Goal: Task Accomplishment & Management: Use online tool/utility

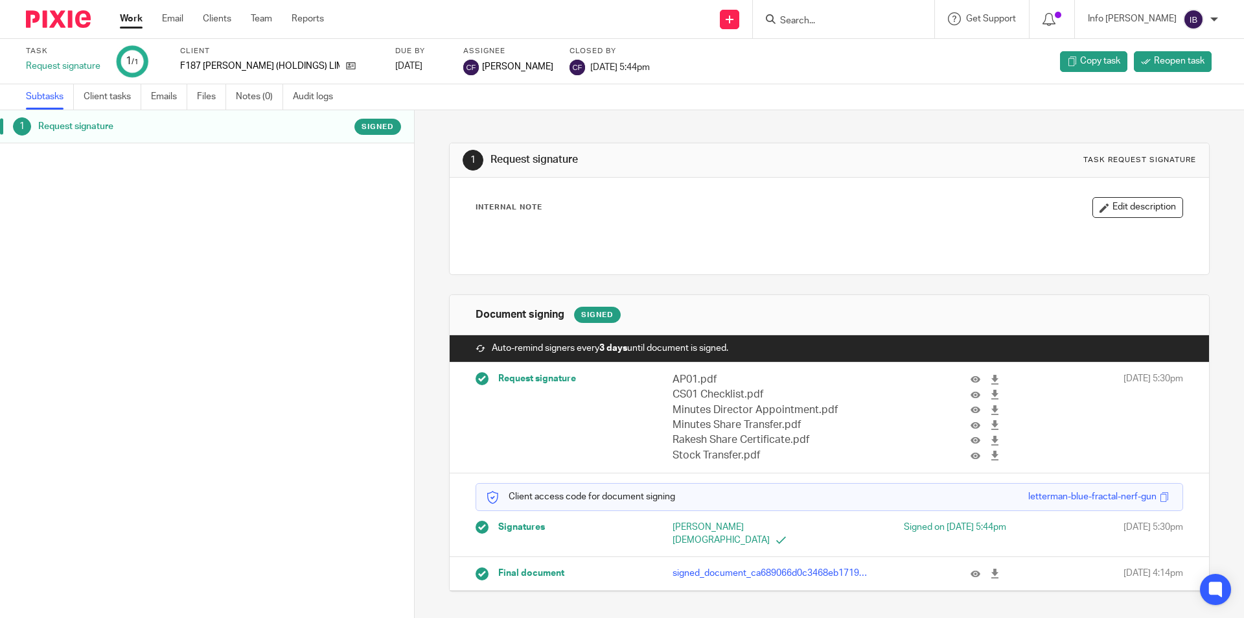
click at [838, 11] on form at bounding box center [848, 19] width 138 height 16
click at [834, 20] on input "Search" at bounding box center [837, 22] width 117 height 12
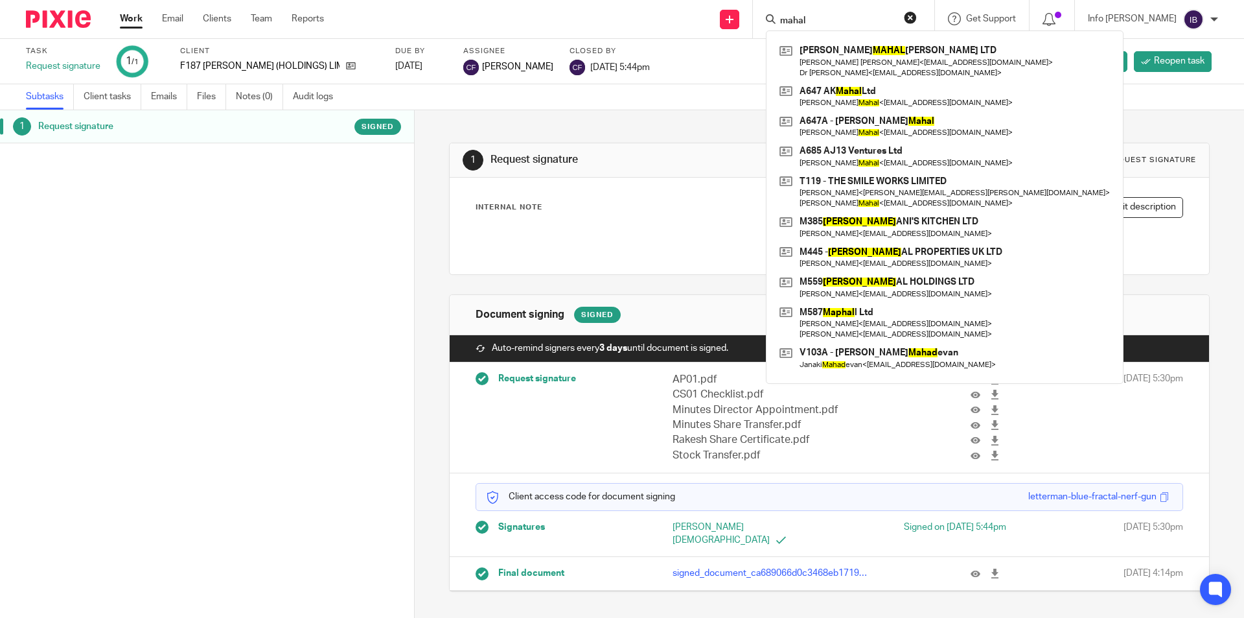
type input "mahal"
click button "submit" at bounding box center [0, 0] width 0 height 0
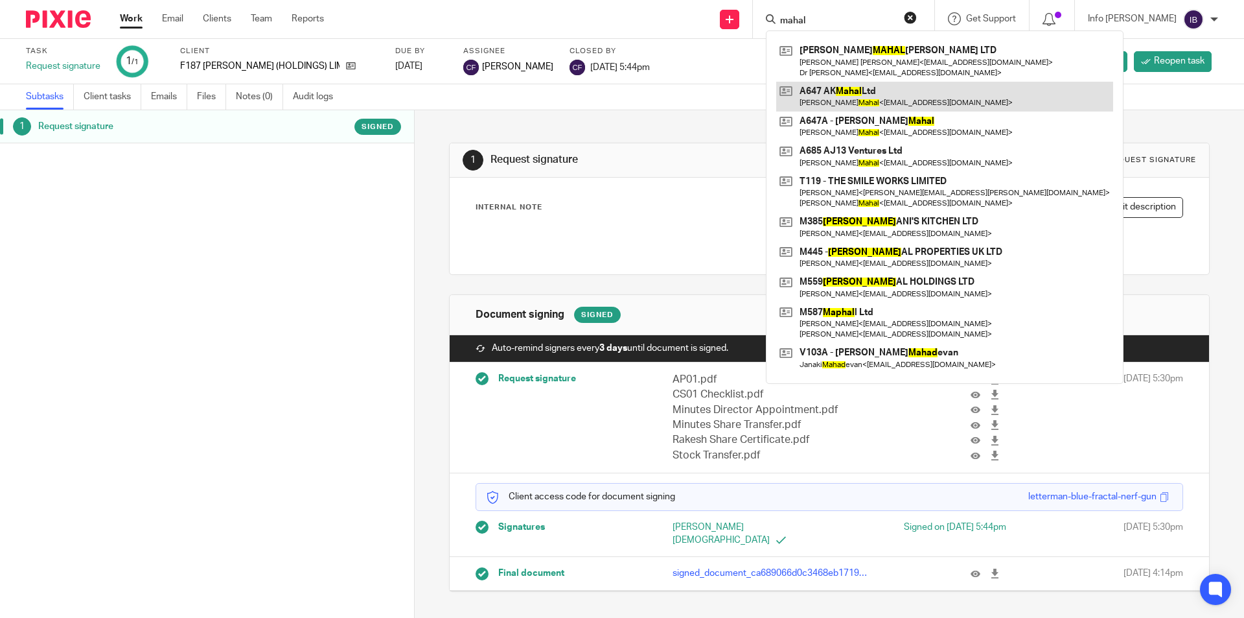
click at [861, 96] on link at bounding box center [944, 97] width 337 height 30
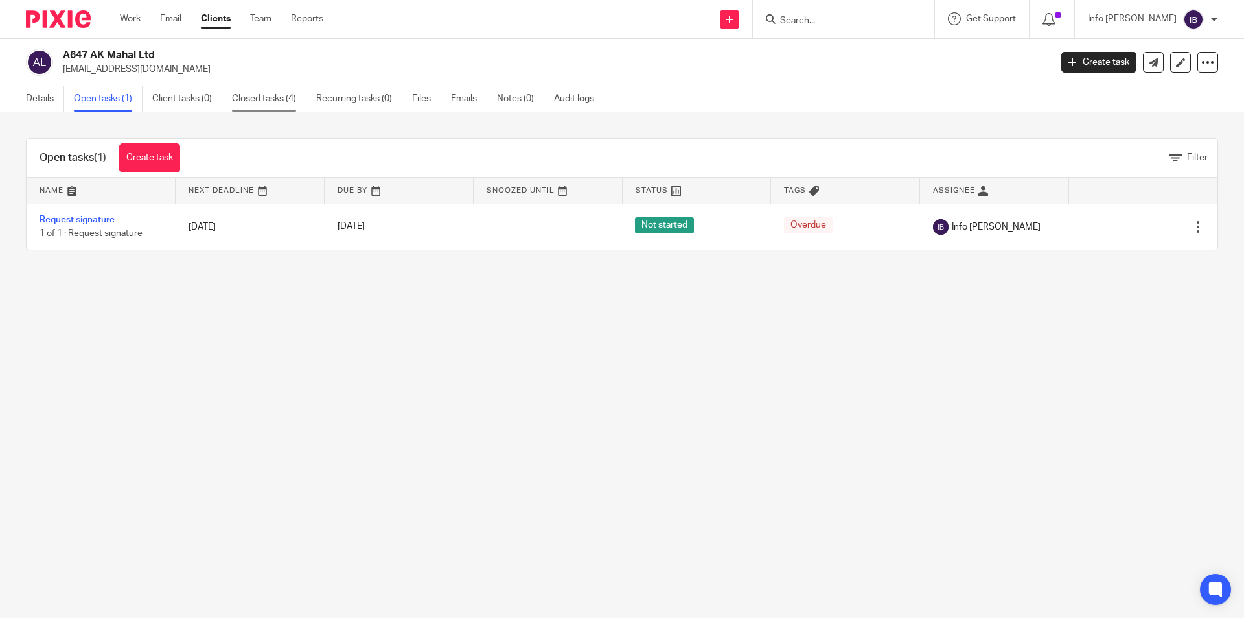
click at [279, 98] on link "Closed tasks (4)" at bounding box center [269, 98] width 75 height 25
click at [260, 99] on link "Closed tasks (4)" at bounding box center [269, 98] width 75 height 25
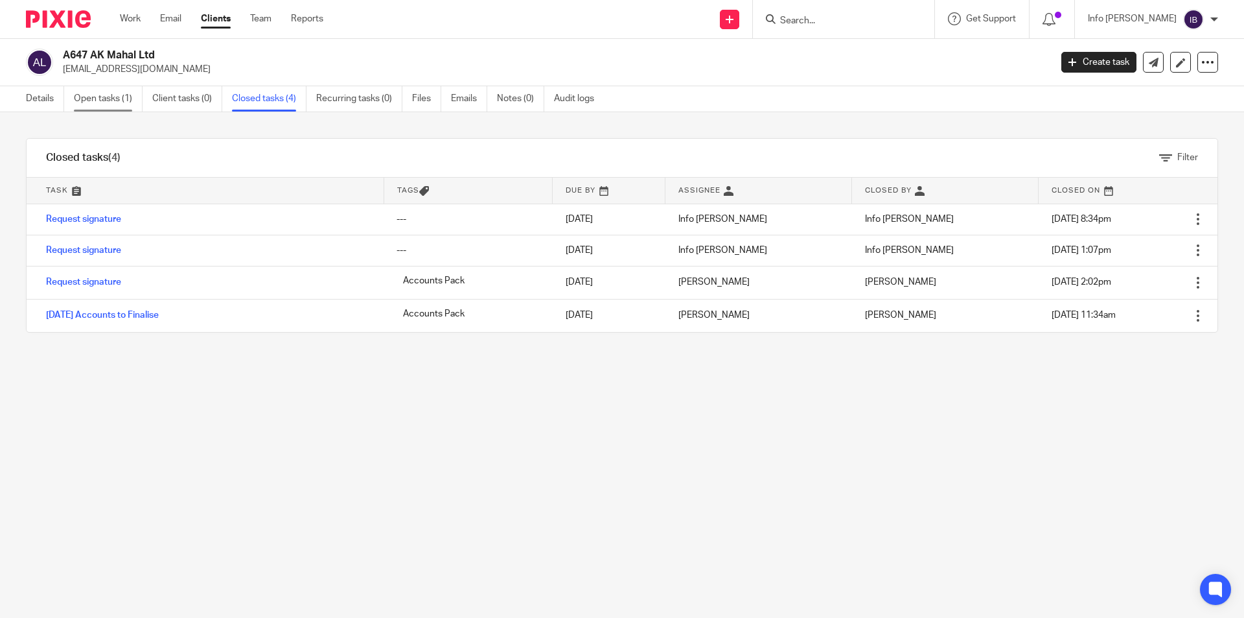
click at [118, 96] on link "Open tasks (1)" at bounding box center [108, 98] width 69 height 25
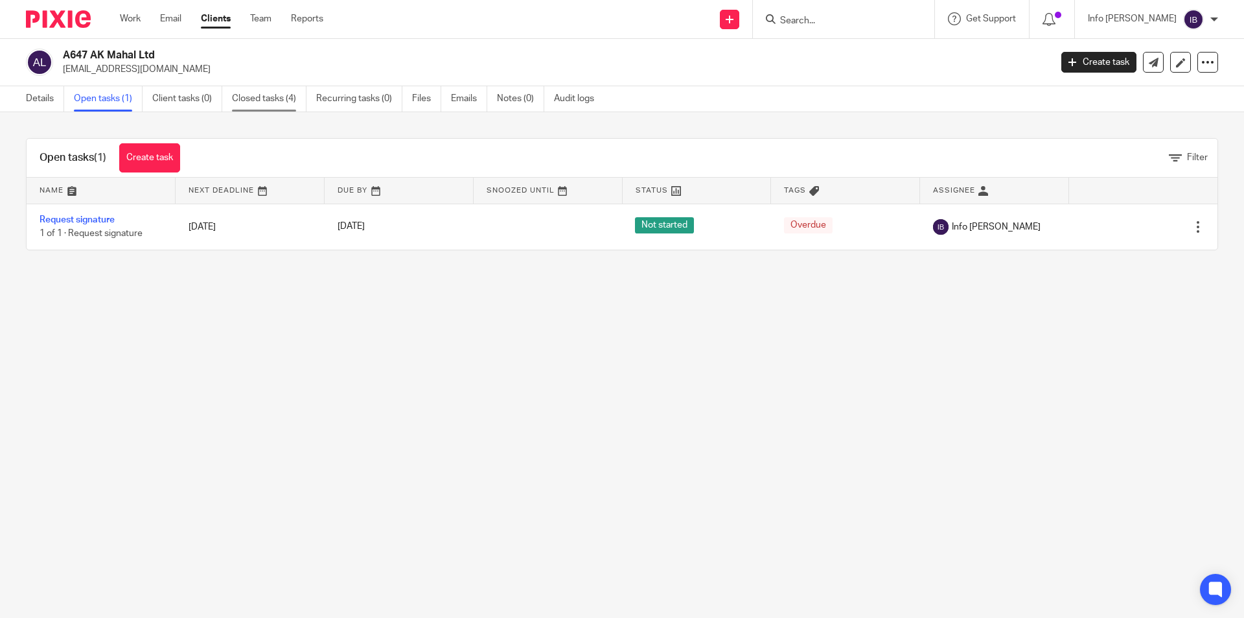
click at [264, 100] on link "Closed tasks (4)" at bounding box center [269, 98] width 75 height 25
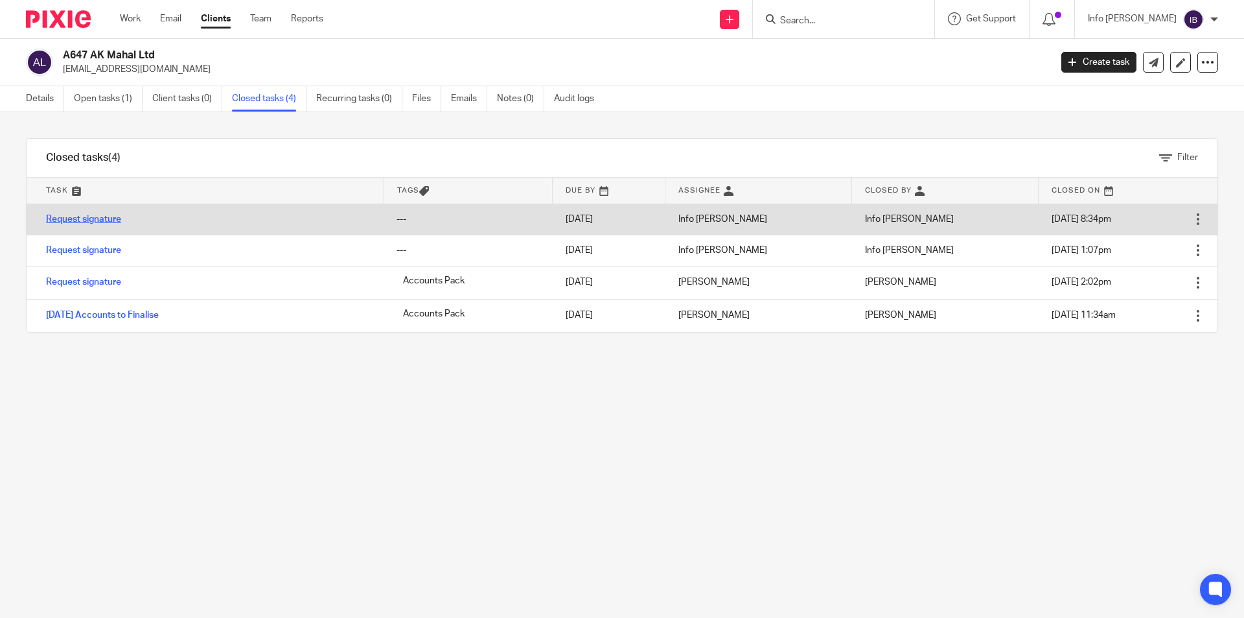
click at [111, 220] on link "Request signature" at bounding box center [83, 218] width 75 height 9
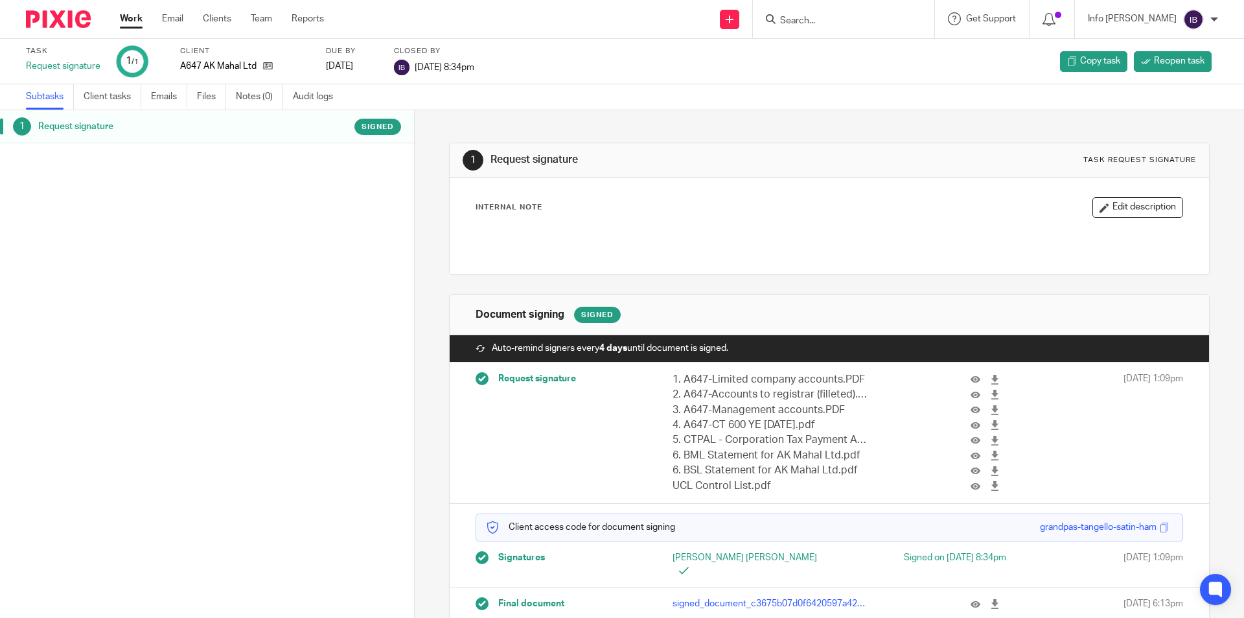
scroll to position [4, 0]
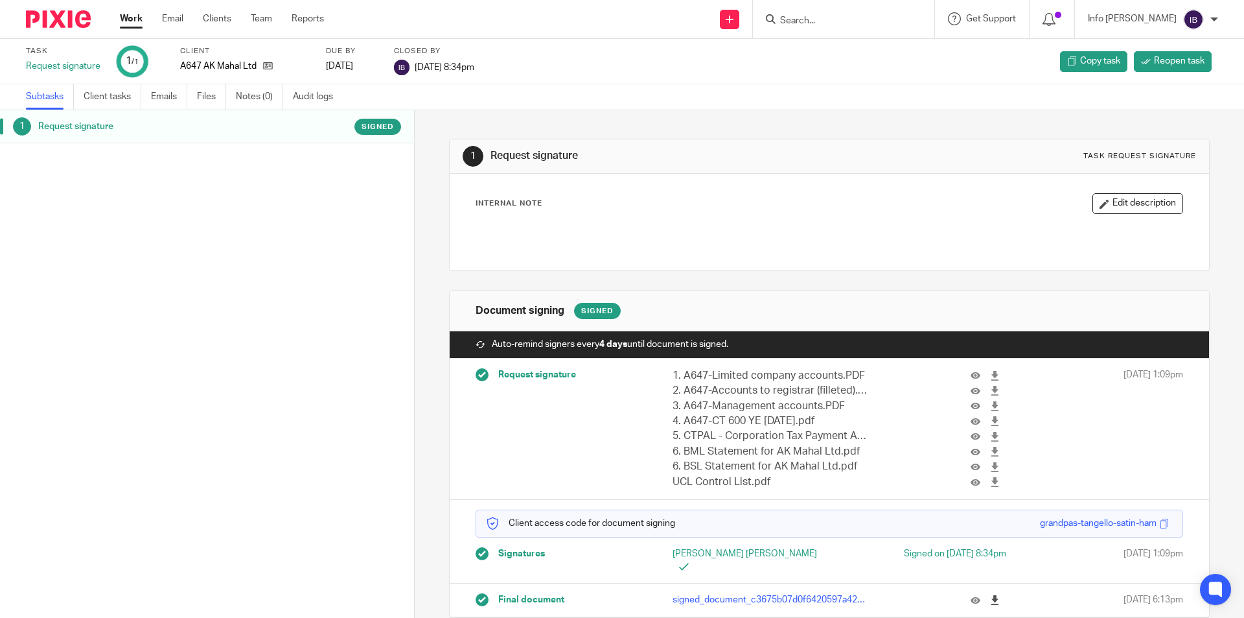
click at [990, 595] on icon at bounding box center [995, 600] width 10 height 10
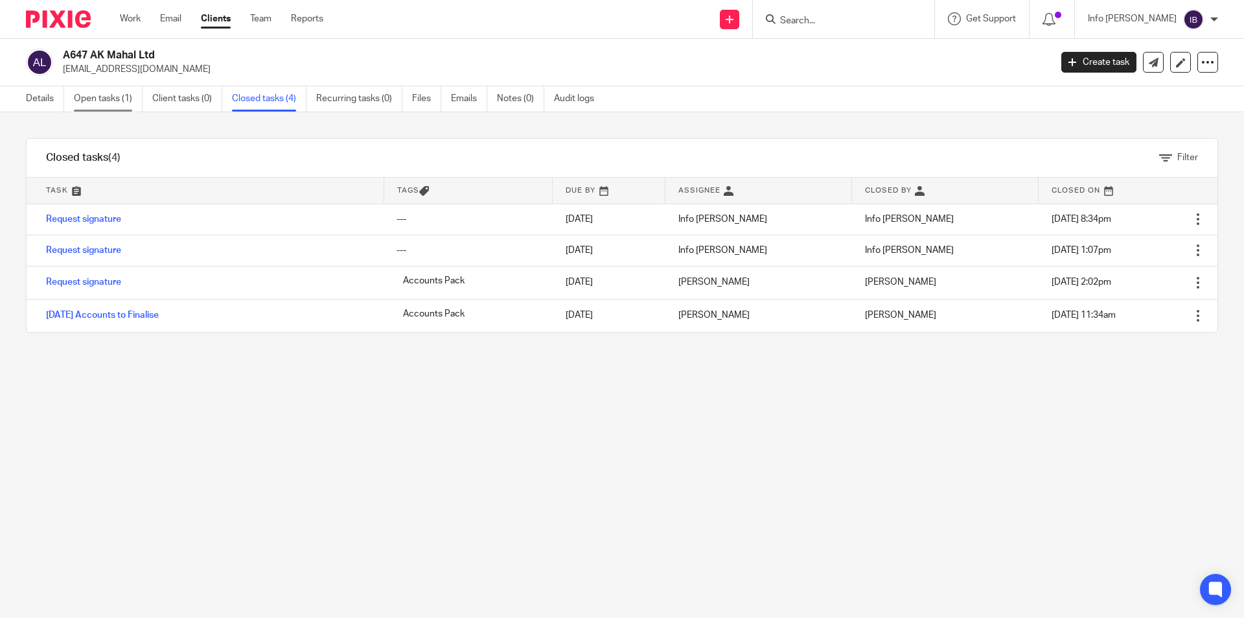
click at [111, 94] on link "Open tasks (1)" at bounding box center [108, 98] width 69 height 25
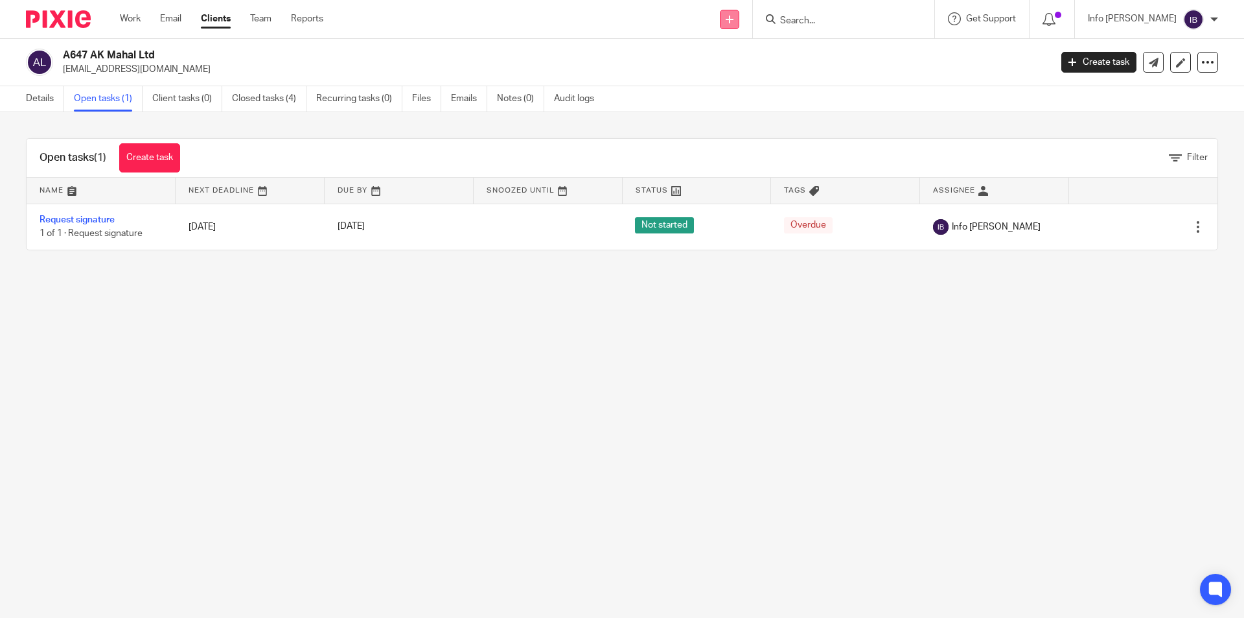
click at [734, 20] on icon at bounding box center [730, 20] width 8 height 8
click at [434, 14] on div "Send new email Create task Add client Request signature Get Support Contact via…" at bounding box center [793, 19] width 901 height 38
click at [822, 23] on input "Search" at bounding box center [837, 22] width 117 height 12
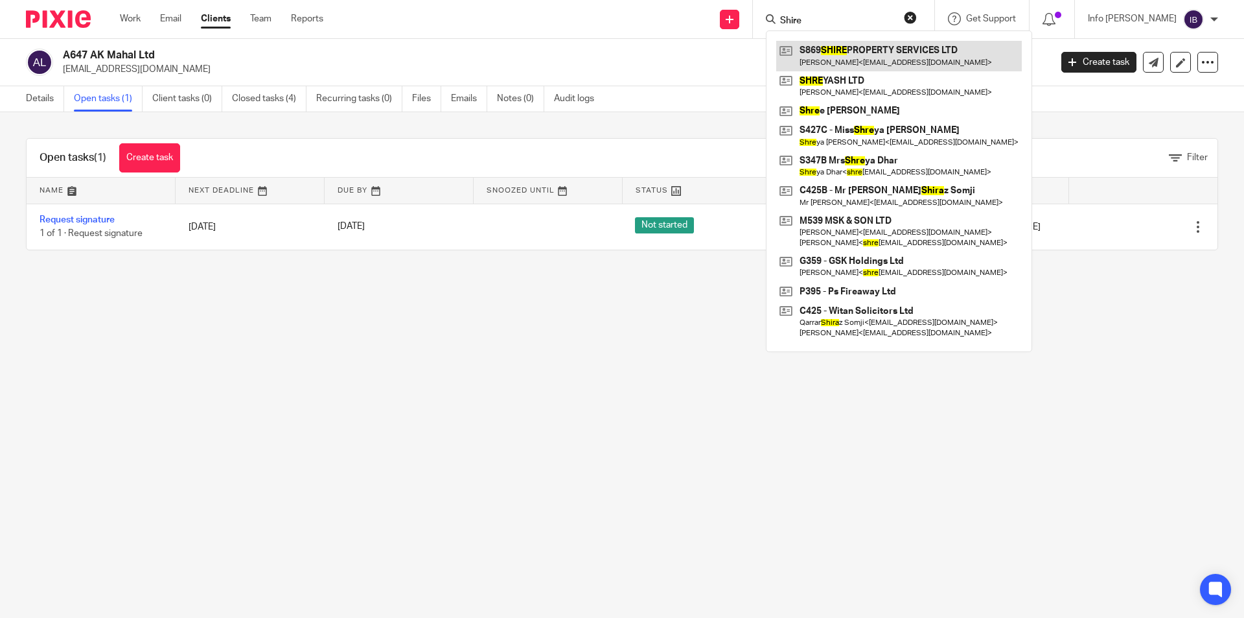
type input "Shire"
click at [931, 62] on link at bounding box center [899, 56] width 246 height 30
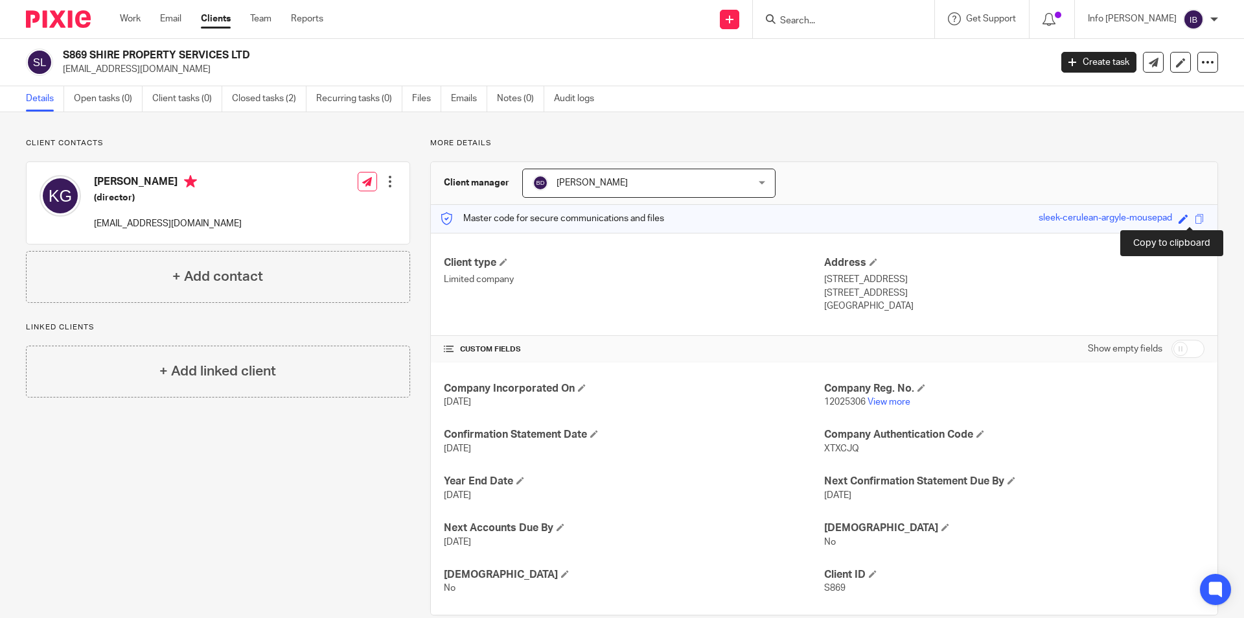
click at [1195, 218] on span at bounding box center [1200, 219] width 10 height 10
click at [849, 21] on input "Search" at bounding box center [837, 22] width 117 height 12
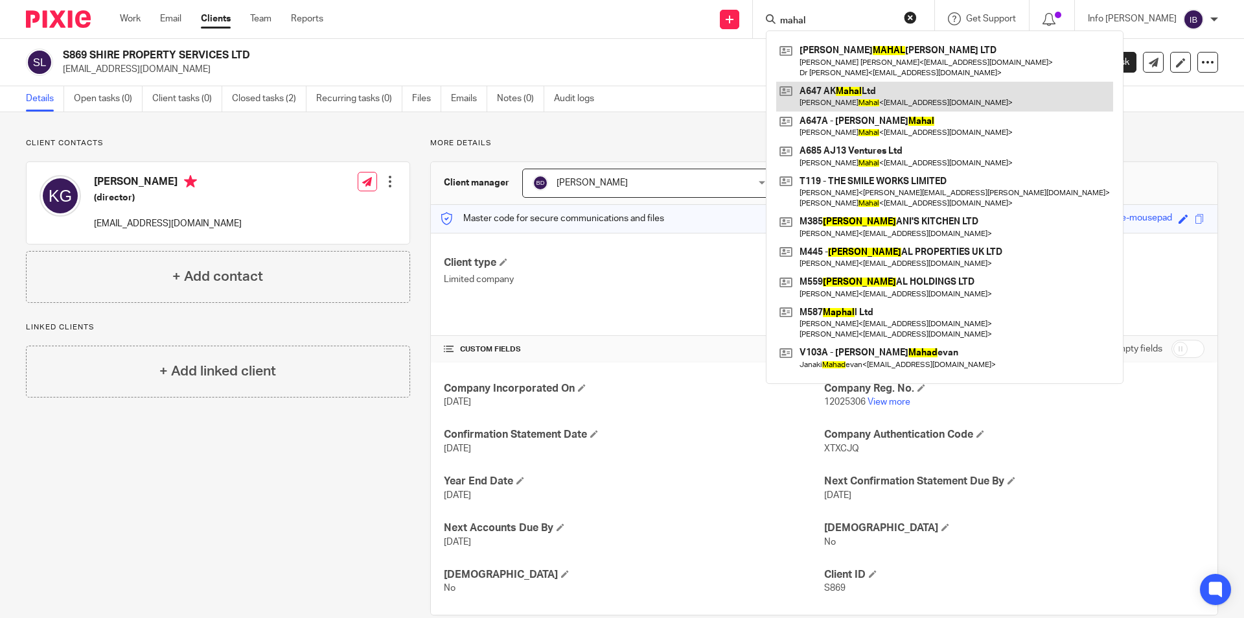
type input "mahal"
click at [859, 93] on link at bounding box center [944, 97] width 337 height 30
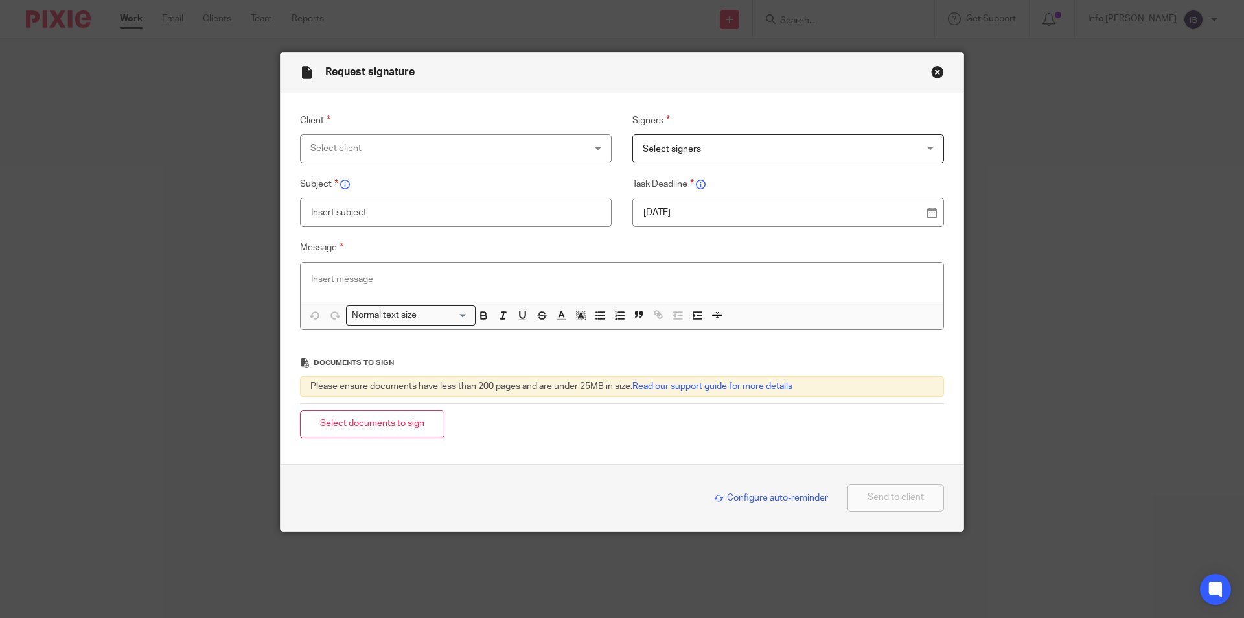
click at [503, 148] on div "Select client" at bounding box center [430, 148] width 241 height 27
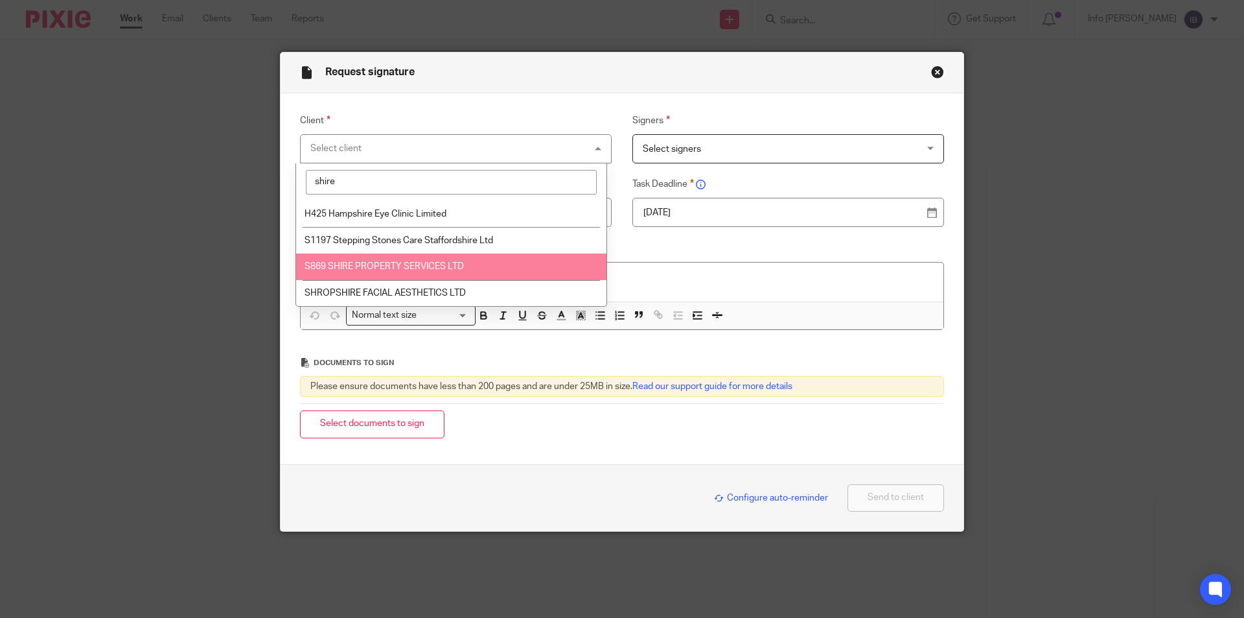
type input "shire"
click at [379, 270] on span "S869 SHIRE PROPERTY SERVICES LTD" at bounding box center [384, 266] width 159 height 9
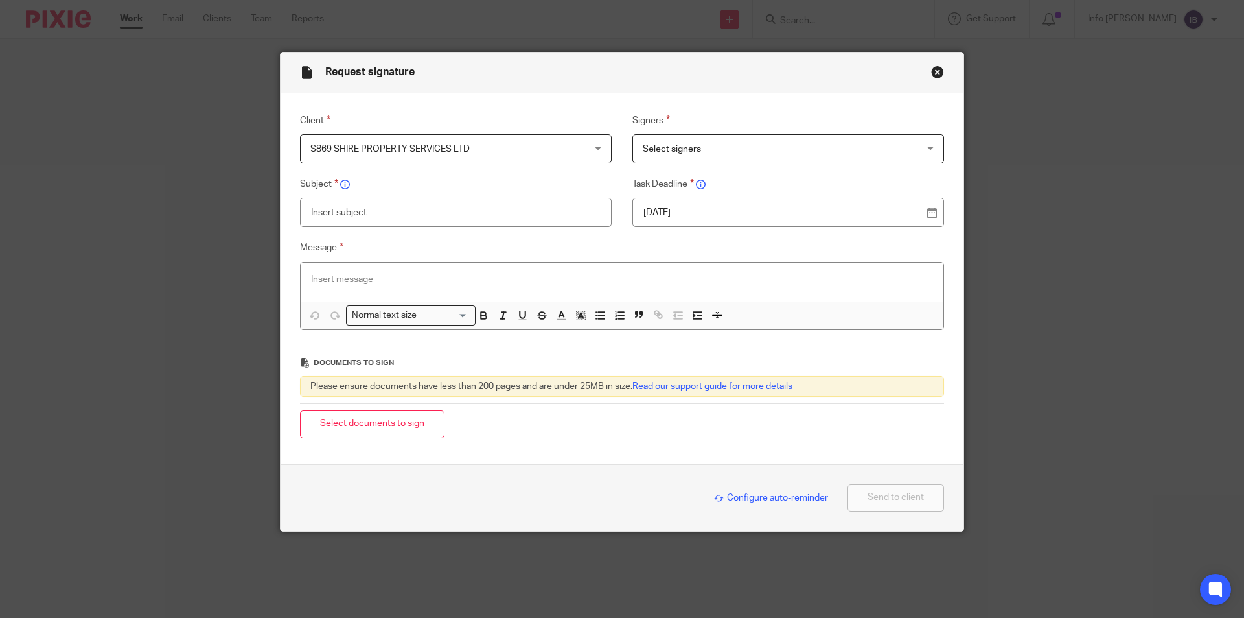
drag, startPoint x: 688, startPoint y: 159, endPoint x: 694, endPoint y: 156, distance: 6.7
click at [689, 159] on span "Select signers" at bounding box center [763, 148] width 241 height 27
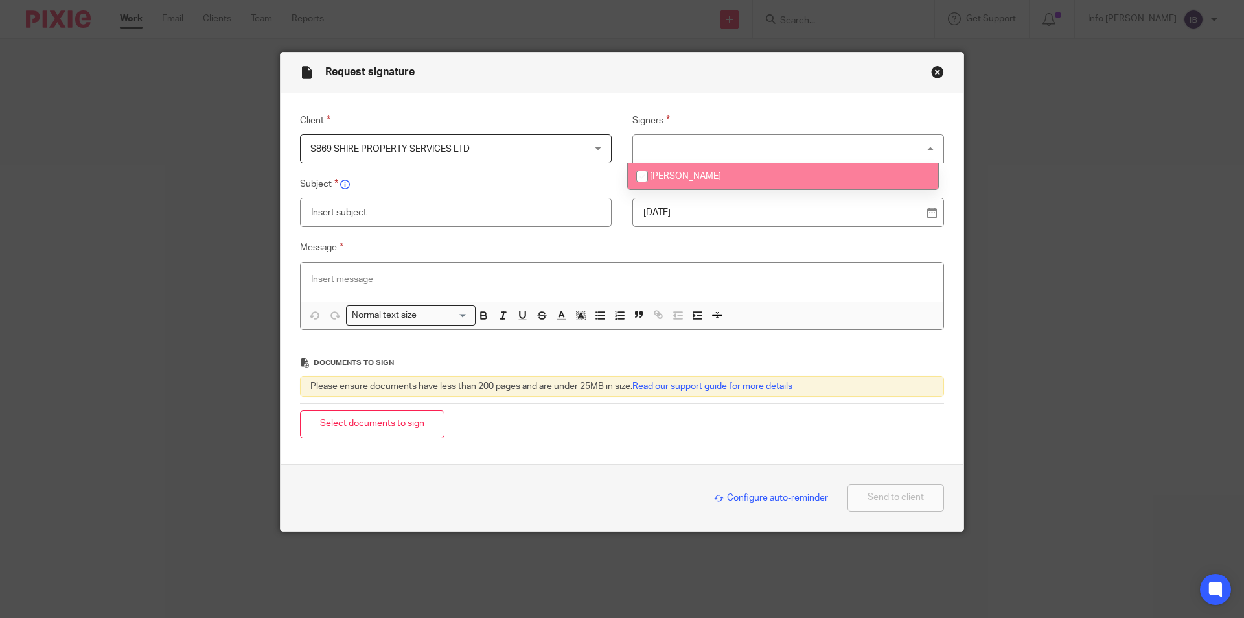
click at [673, 179] on span "Kuldip Gakhal" at bounding box center [685, 176] width 71 height 9
checkbox input "true"
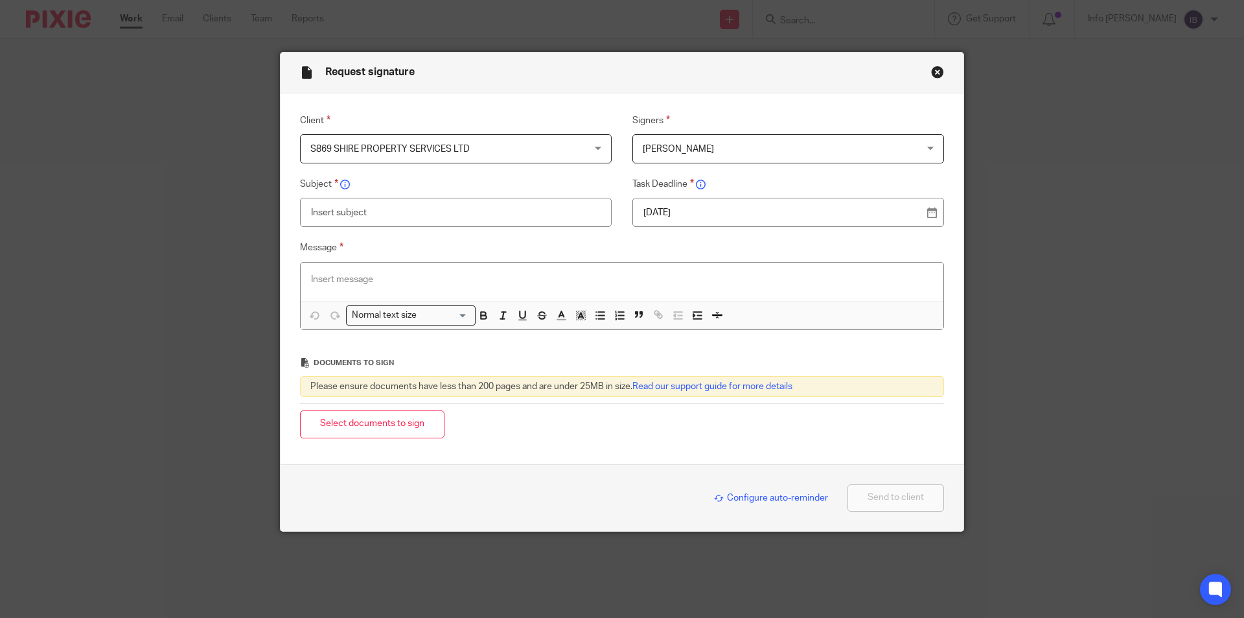
click at [396, 217] on input "text" at bounding box center [456, 212] width 312 height 29
type input "Accounts Pack"
paste div
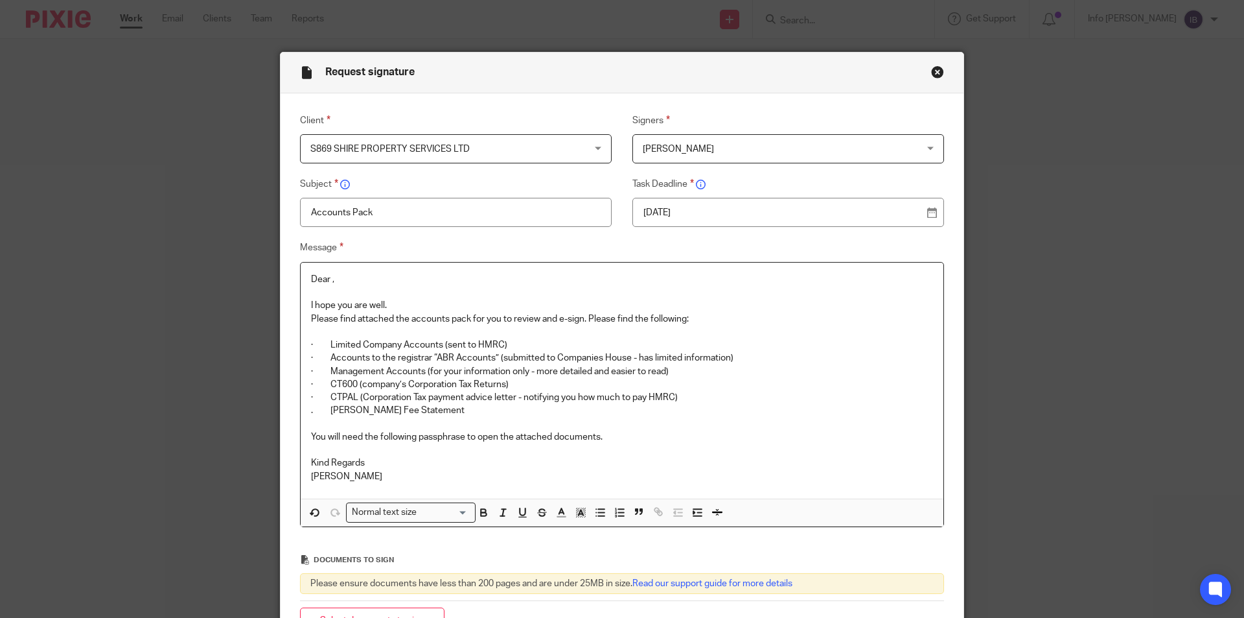
click at [328, 281] on p "Dear ," at bounding box center [622, 279] width 622 height 13
click at [629, 434] on p "You will need the following passphrase to open the attached documents." at bounding box center [622, 436] width 622 height 13
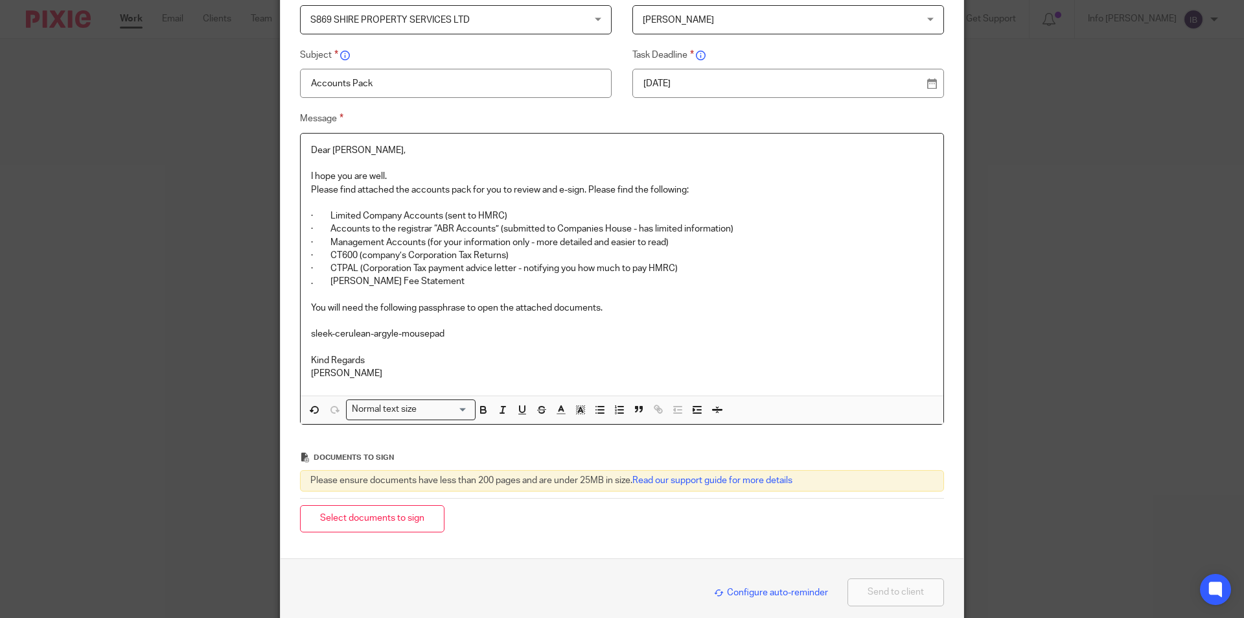
scroll to position [130, 0]
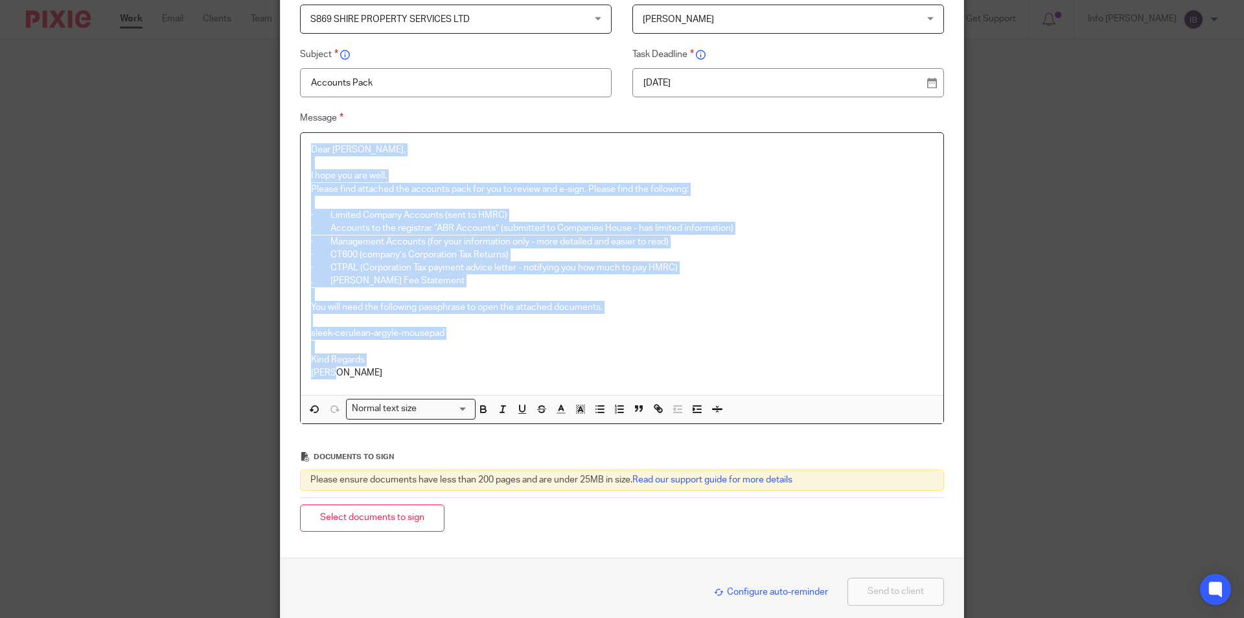
drag, startPoint x: 338, startPoint y: 373, endPoint x: 297, endPoint y: 140, distance: 236.7
click at [301, 140] on div "Dear Kuldip, I hope you are well. Please find attached the accounts pack for yo…" at bounding box center [622, 264] width 643 height 262
copy div "Dear Kuldip, I hope you are well. Please find attached the accounts pack for yo…"
click at [731, 299] on p at bounding box center [622, 294] width 622 height 13
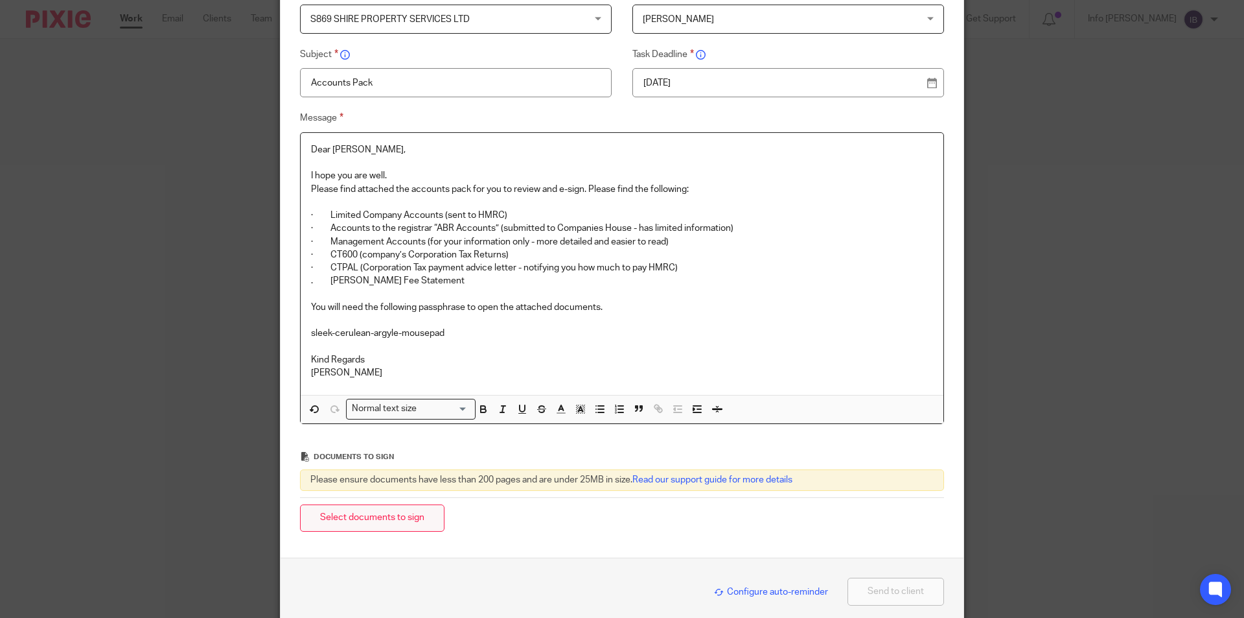
click at [384, 520] on button "Select documents to sign" at bounding box center [372, 518] width 145 height 28
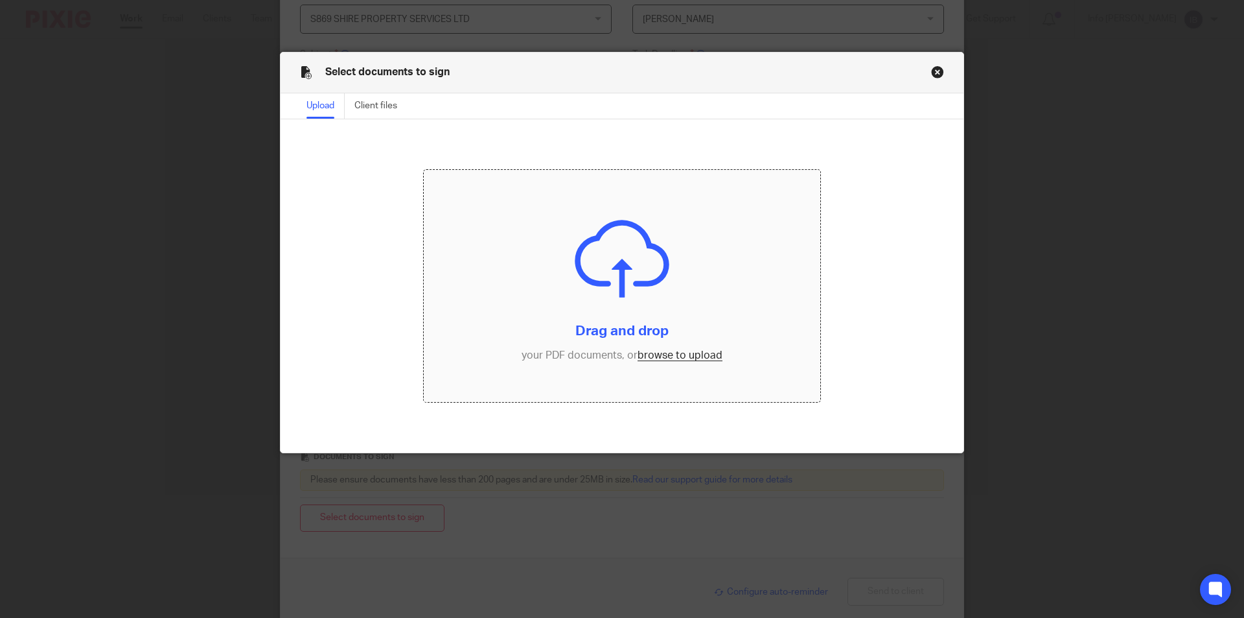
click at [622, 271] on input "file" at bounding box center [622, 286] width 397 height 232
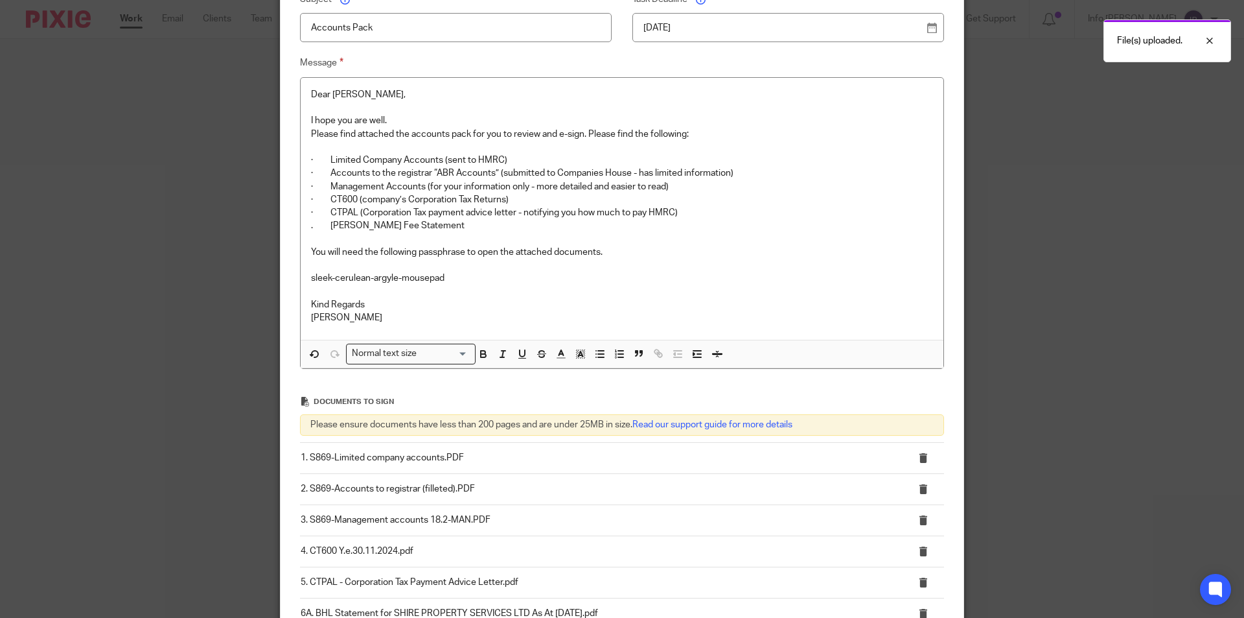
scroll to position [407, 0]
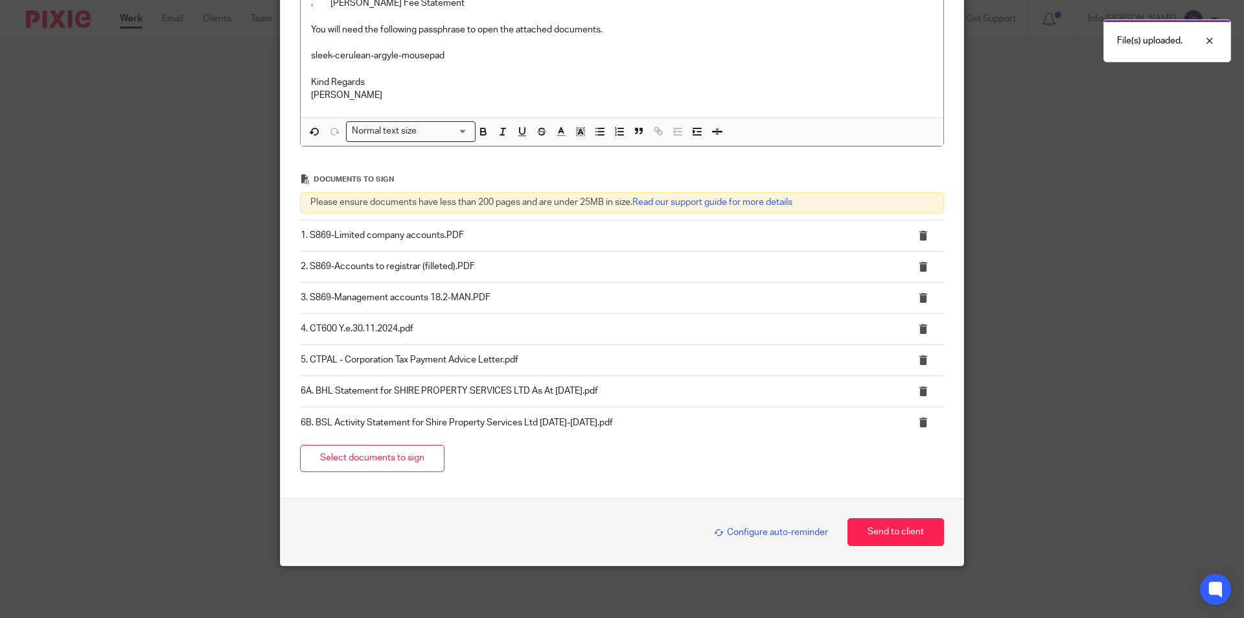
click at [770, 529] on span "Configure auto-reminder" at bounding box center [771, 531] width 114 height 9
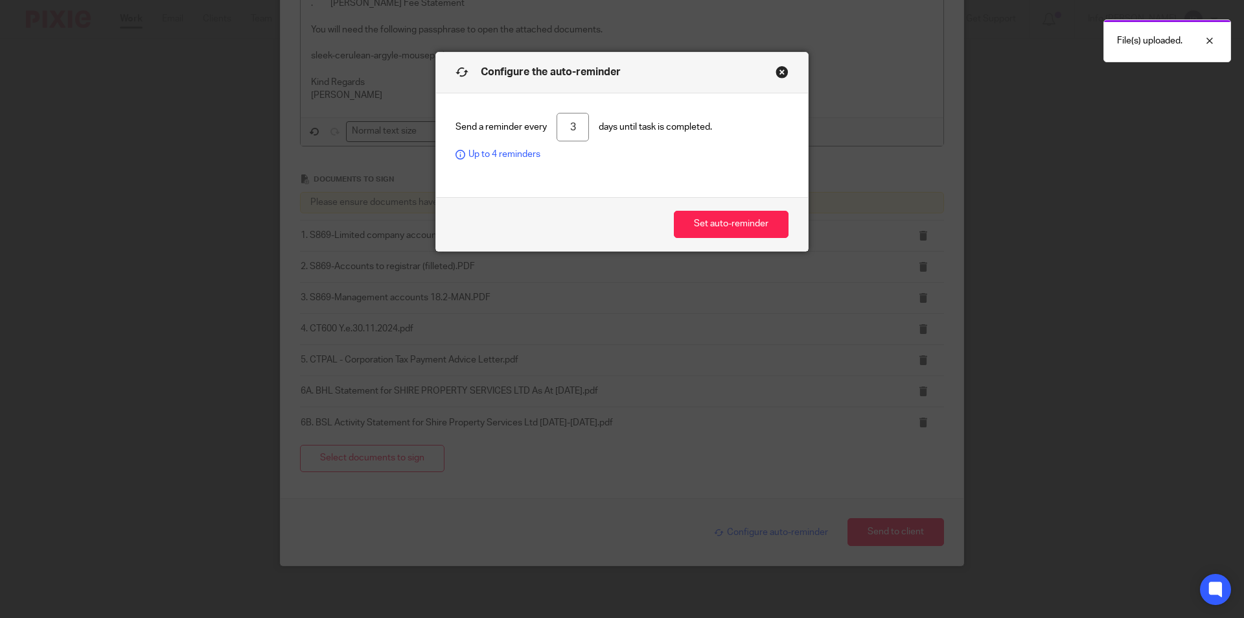
drag, startPoint x: 582, startPoint y: 130, endPoint x: 536, endPoint y: 123, distance: 46.6
click at [536, 123] on div "Send a reminder every 3 days until task is completed. Up to 4 reminders" at bounding box center [622, 137] width 333 height 49
type input "4"
click at [716, 216] on button "Set auto-reminder" at bounding box center [731, 225] width 115 height 28
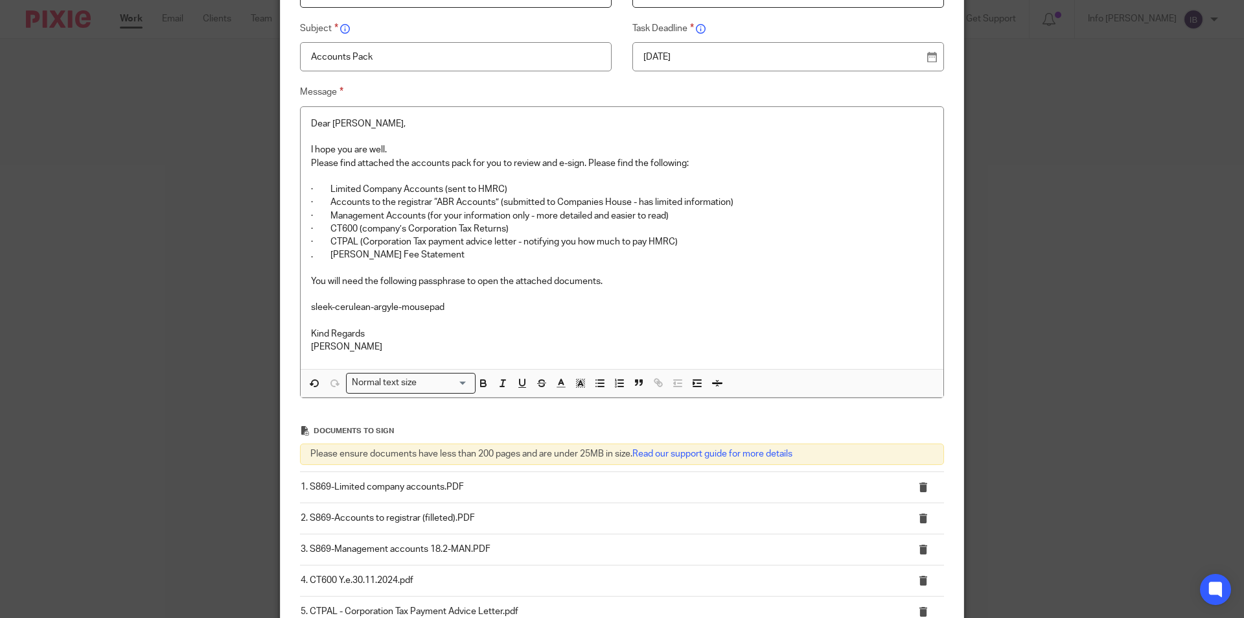
scroll to position [148, 0]
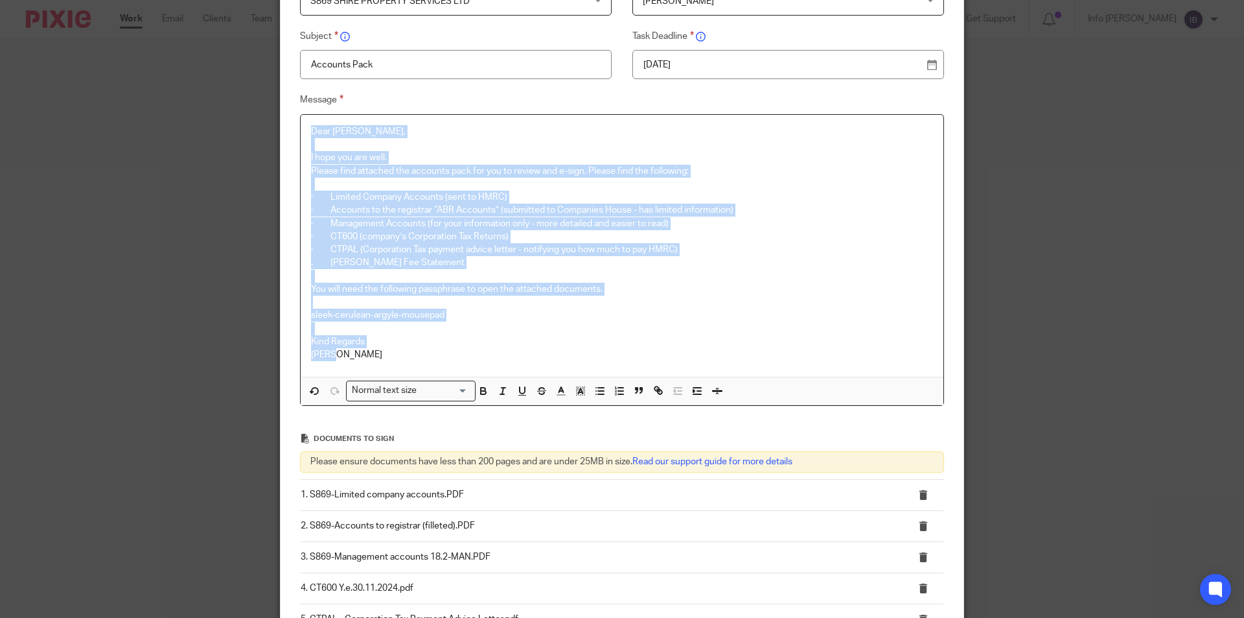
drag, startPoint x: 332, startPoint y: 363, endPoint x: 279, endPoint y: 132, distance: 237.5
click at [280, 132] on div "Message Dear Kuldip, I hope you are well. Please find attached the accounts pac…" at bounding box center [612, 249] width 664 height 314
click at [459, 138] on p at bounding box center [622, 144] width 622 height 13
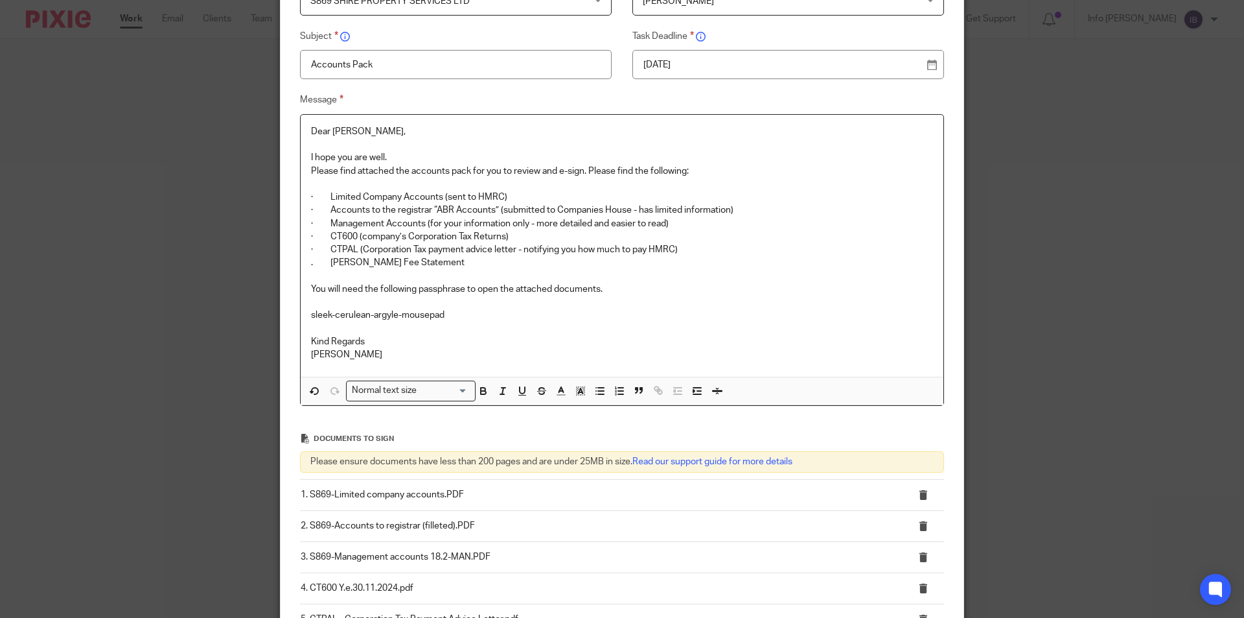
scroll to position [433, 0]
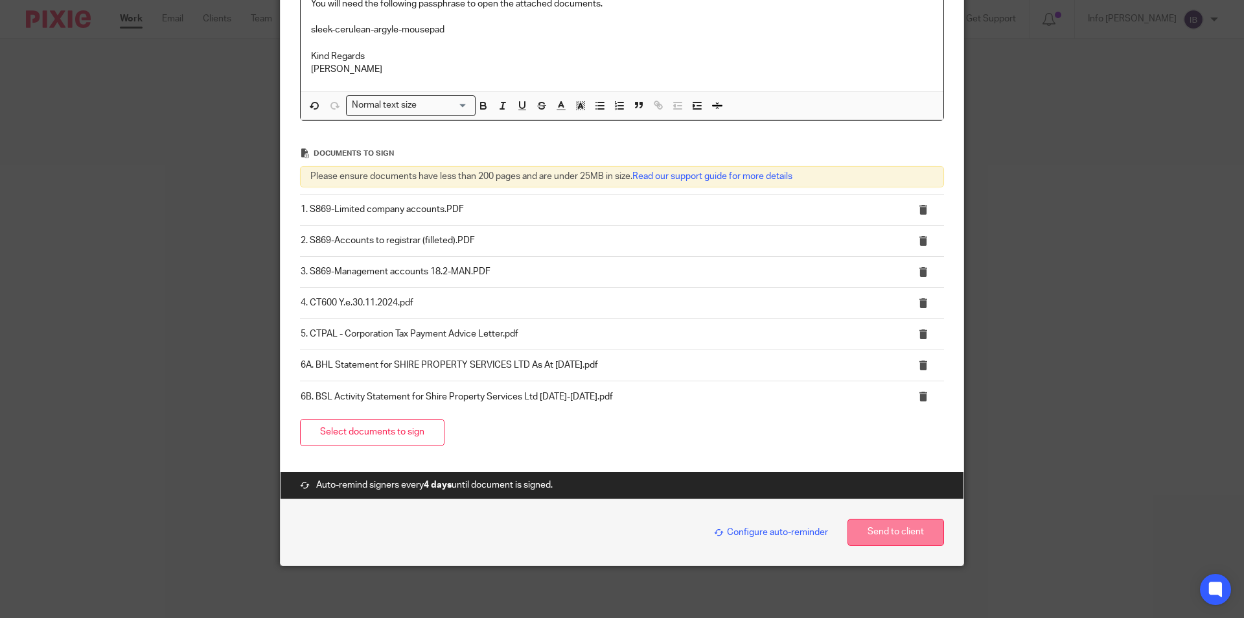
click at [901, 533] on button "Send to client" at bounding box center [896, 532] width 97 height 28
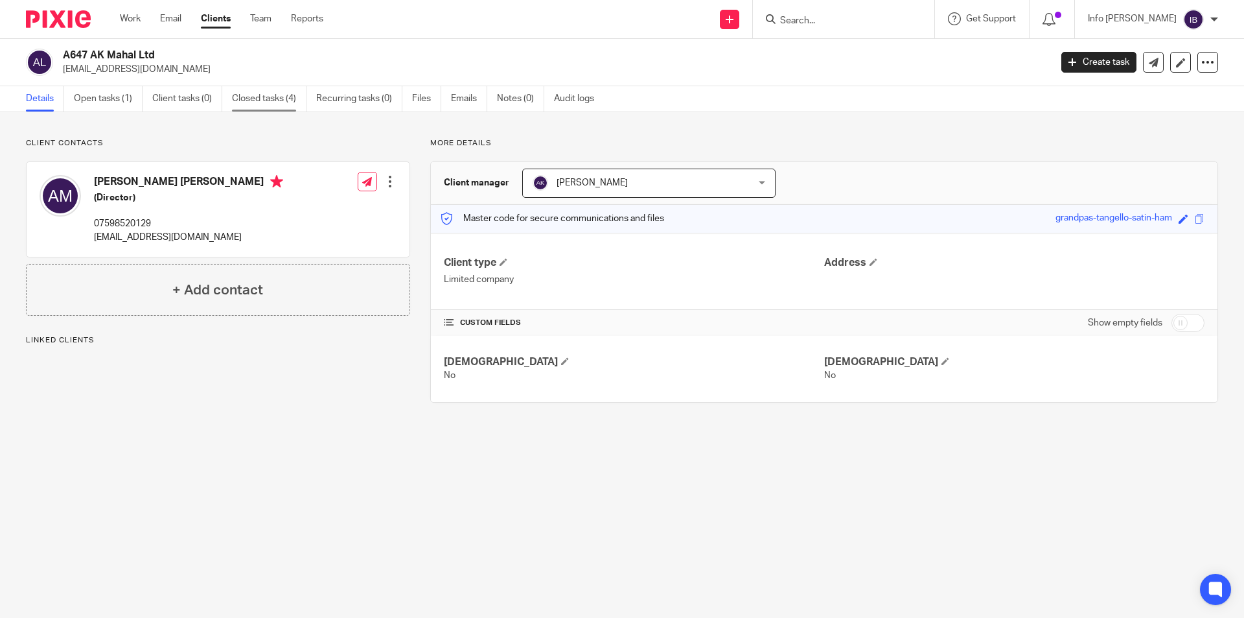
click at [258, 95] on link "Closed tasks (4)" at bounding box center [269, 98] width 75 height 25
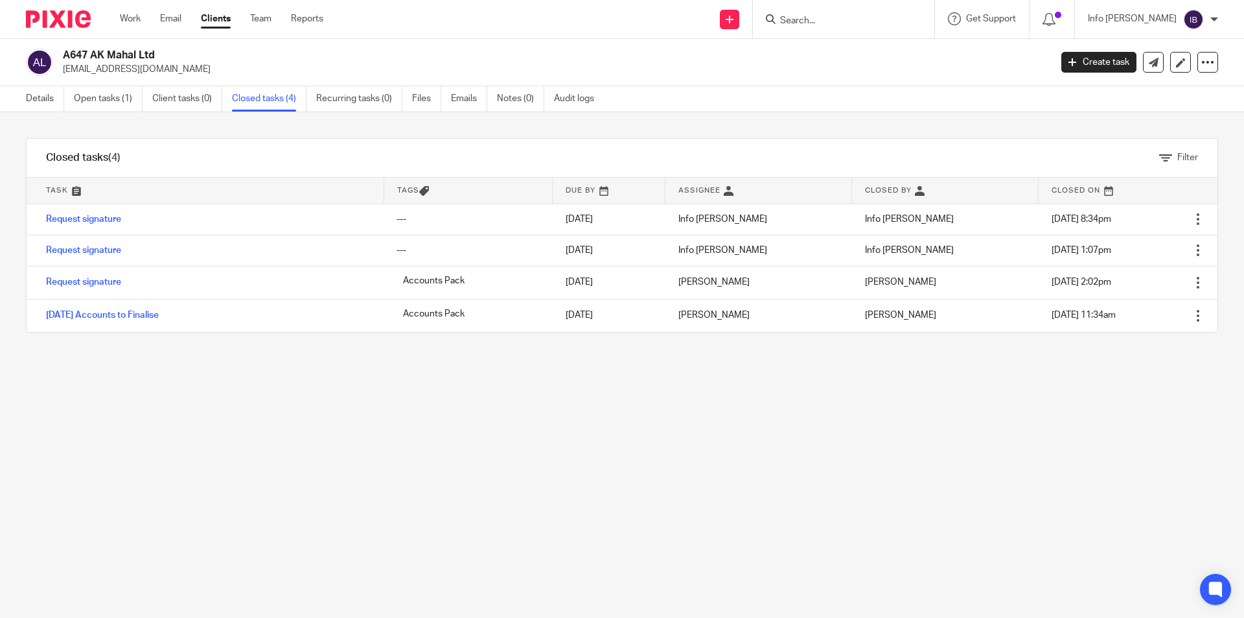
click at [847, 398] on div "Filter tasks Only show tasks matching all of these conditions 1 Task name Is Is…" at bounding box center [622, 364] width 1244 height 505
click at [114, 101] on link "Open tasks (1)" at bounding box center [108, 98] width 69 height 25
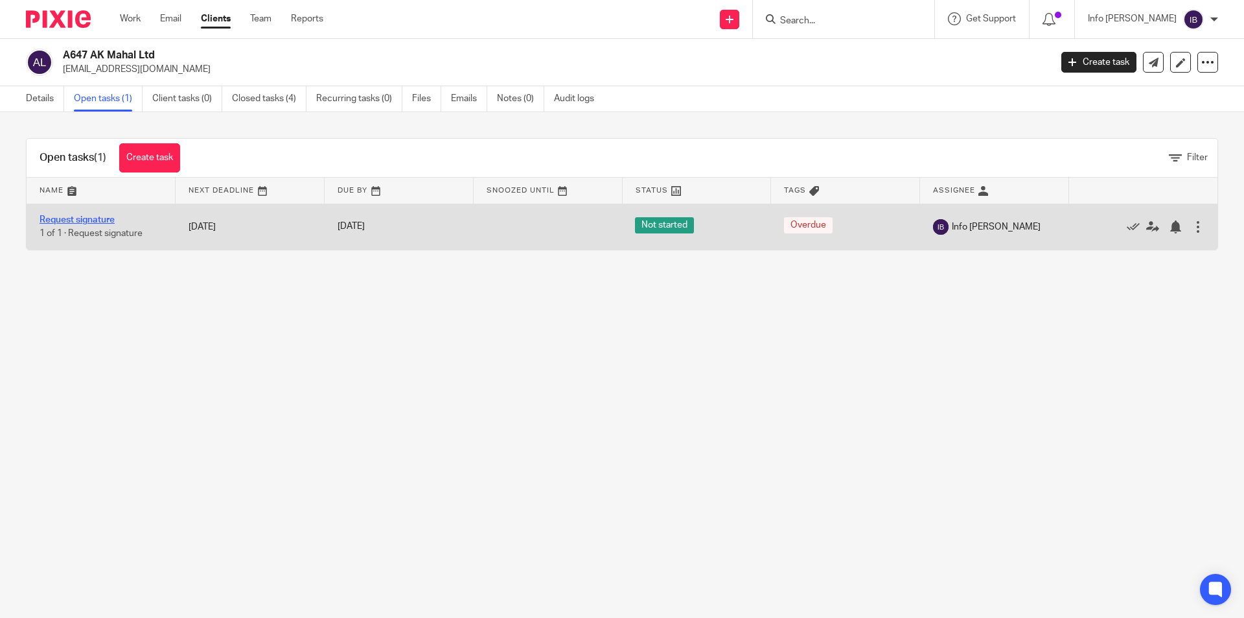
click at [67, 219] on link "Request signature" at bounding box center [77, 219] width 75 height 9
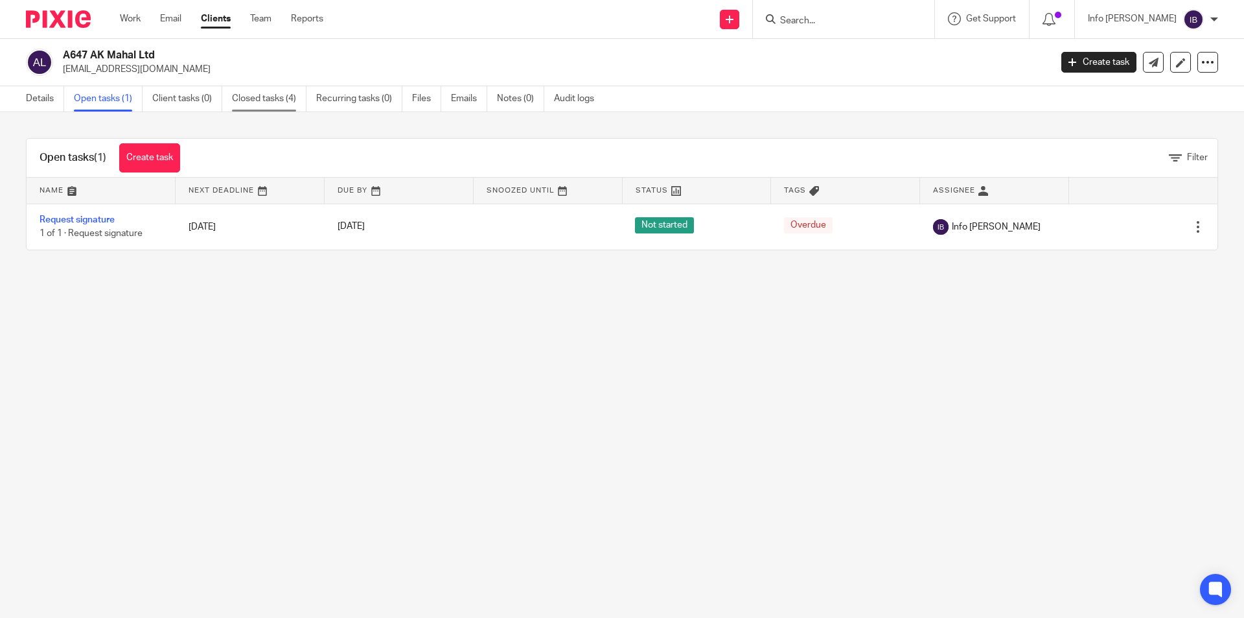
click at [275, 100] on link "Closed tasks (4)" at bounding box center [269, 98] width 75 height 25
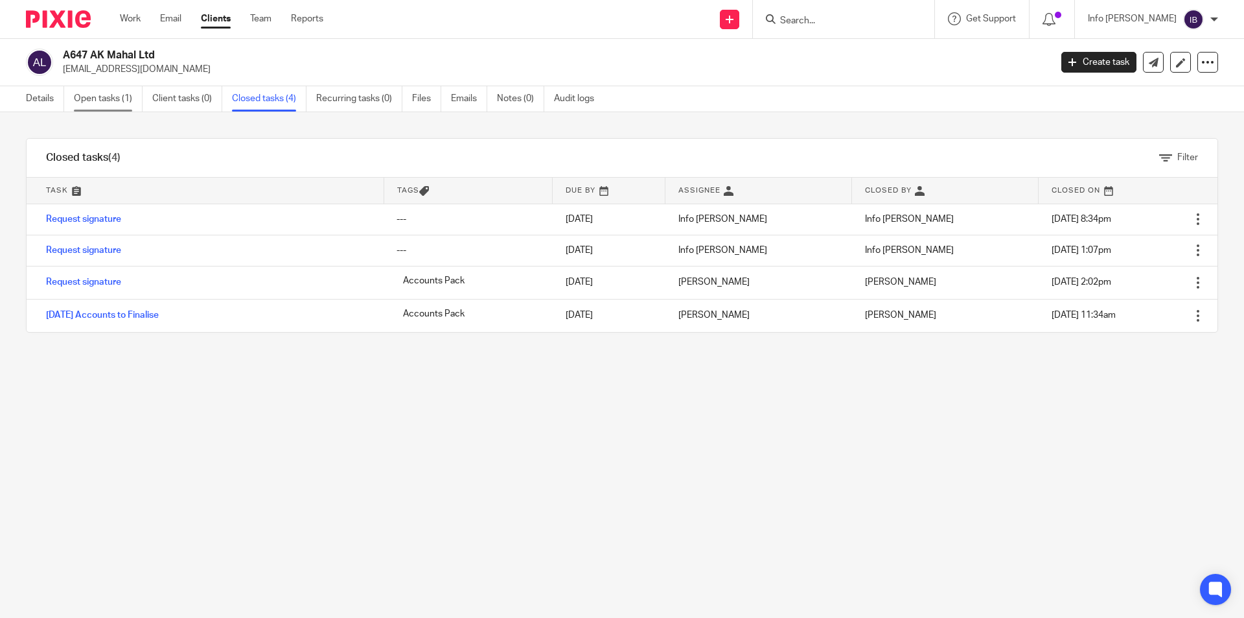
click at [94, 97] on link "Open tasks (1)" at bounding box center [108, 98] width 69 height 25
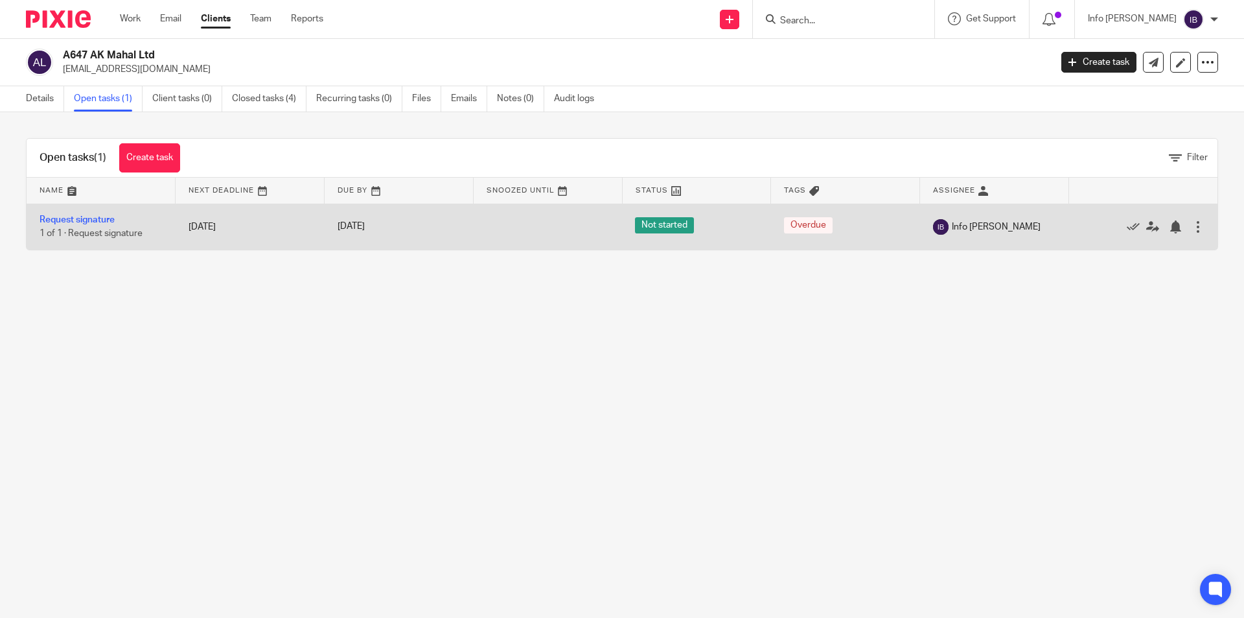
click at [1192, 230] on div at bounding box center [1198, 226] width 13 height 13
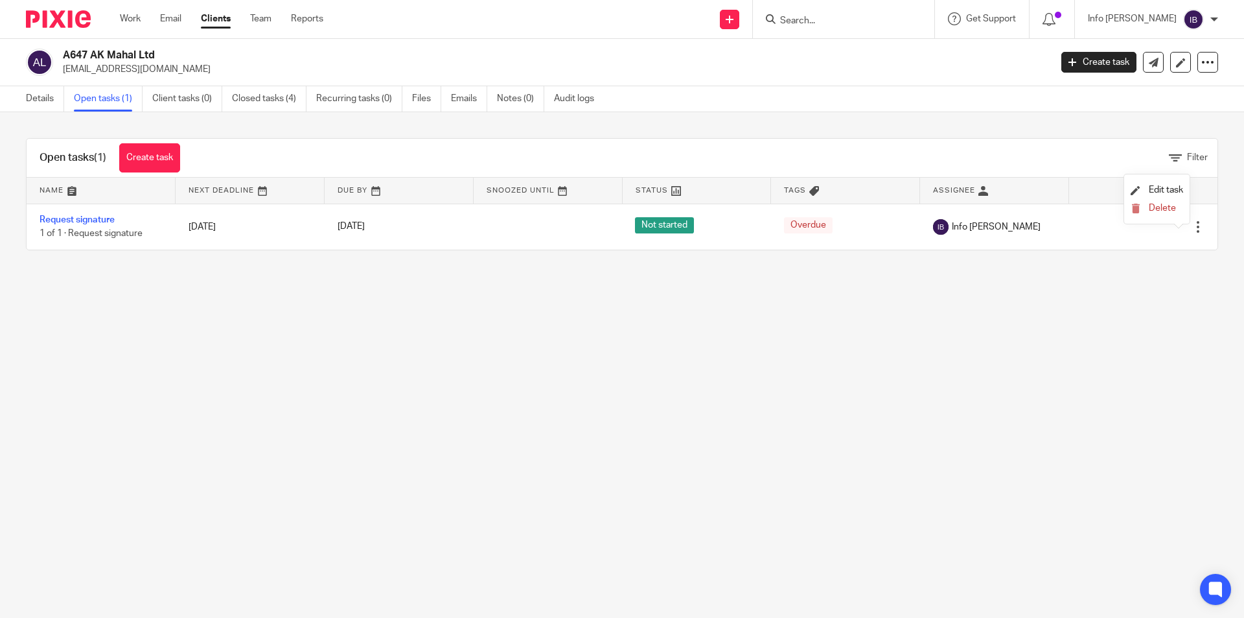
click at [851, 25] on input "Search" at bounding box center [837, 22] width 117 height 12
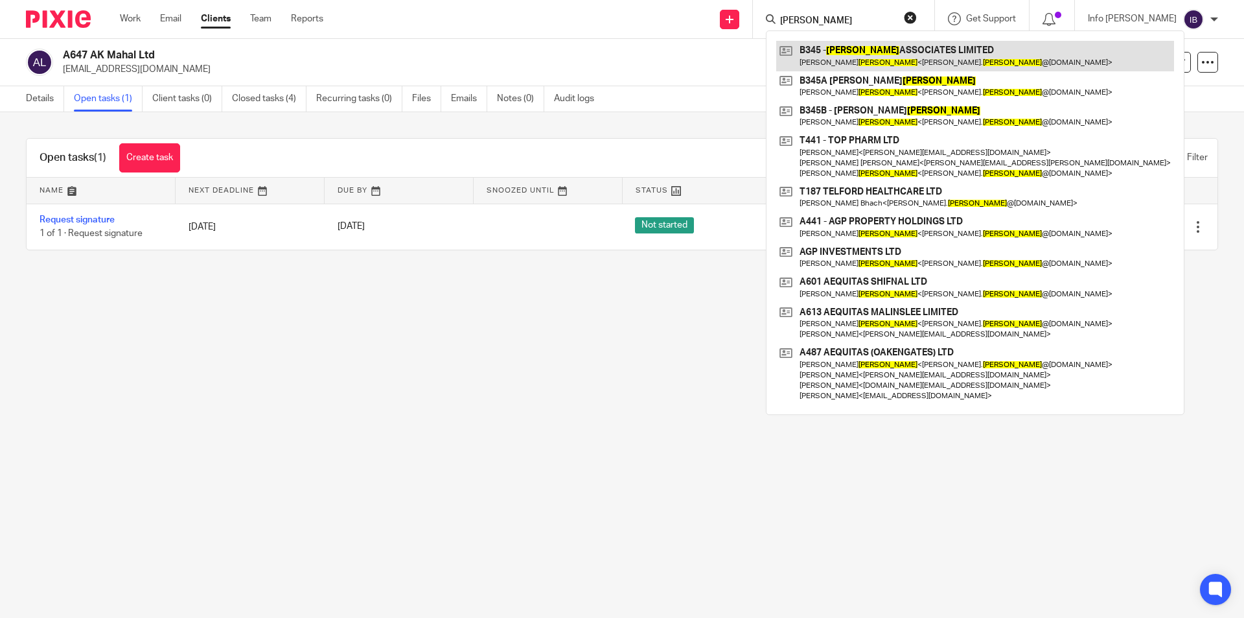
type input "bhachu"
click at [865, 56] on link at bounding box center [975, 56] width 398 height 30
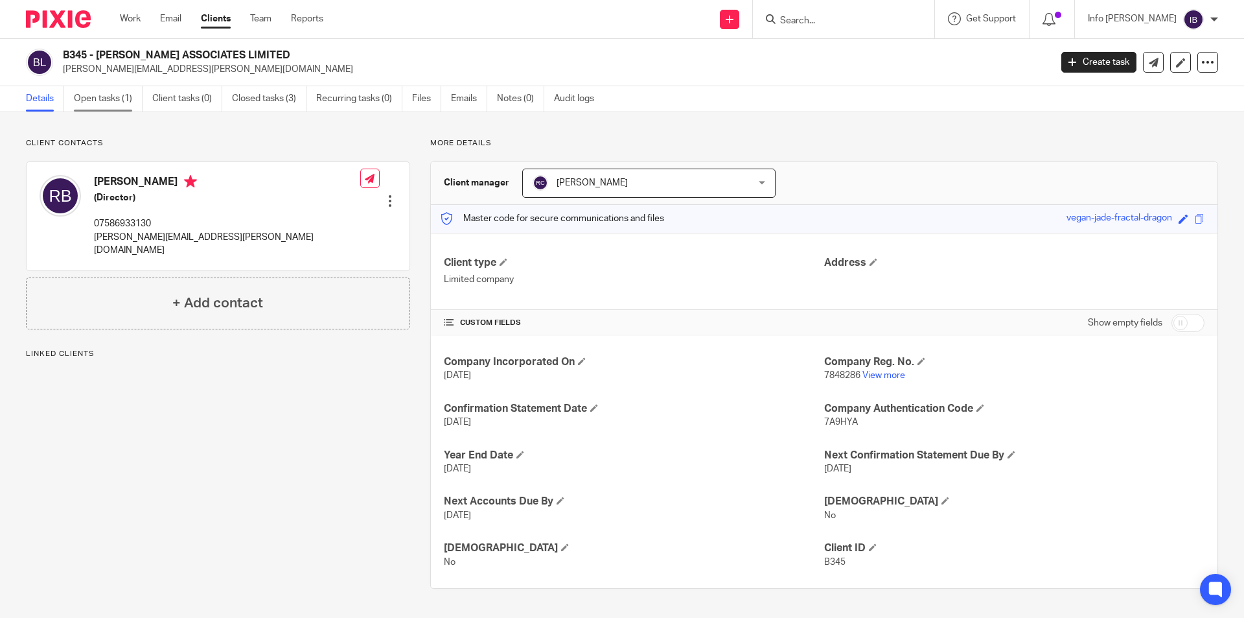
click at [121, 103] on link "Open tasks (1)" at bounding box center [108, 98] width 69 height 25
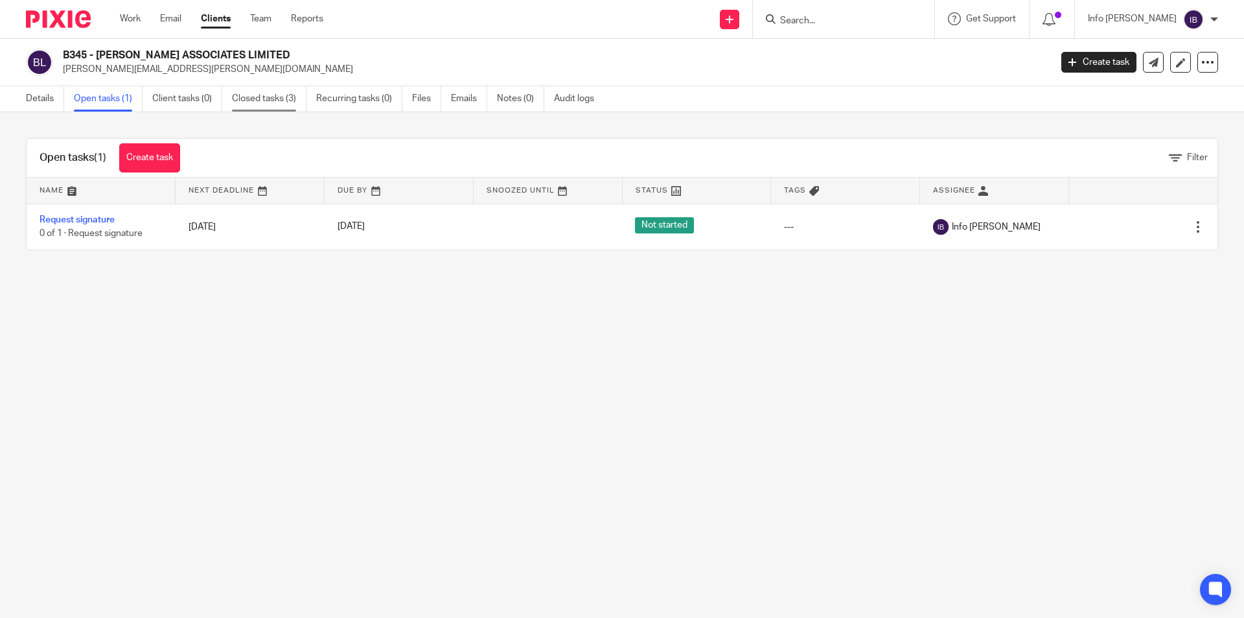
click at [272, 99] on link "Closed tasks (3)" at bounding box center [269, 98] width 75 height 25
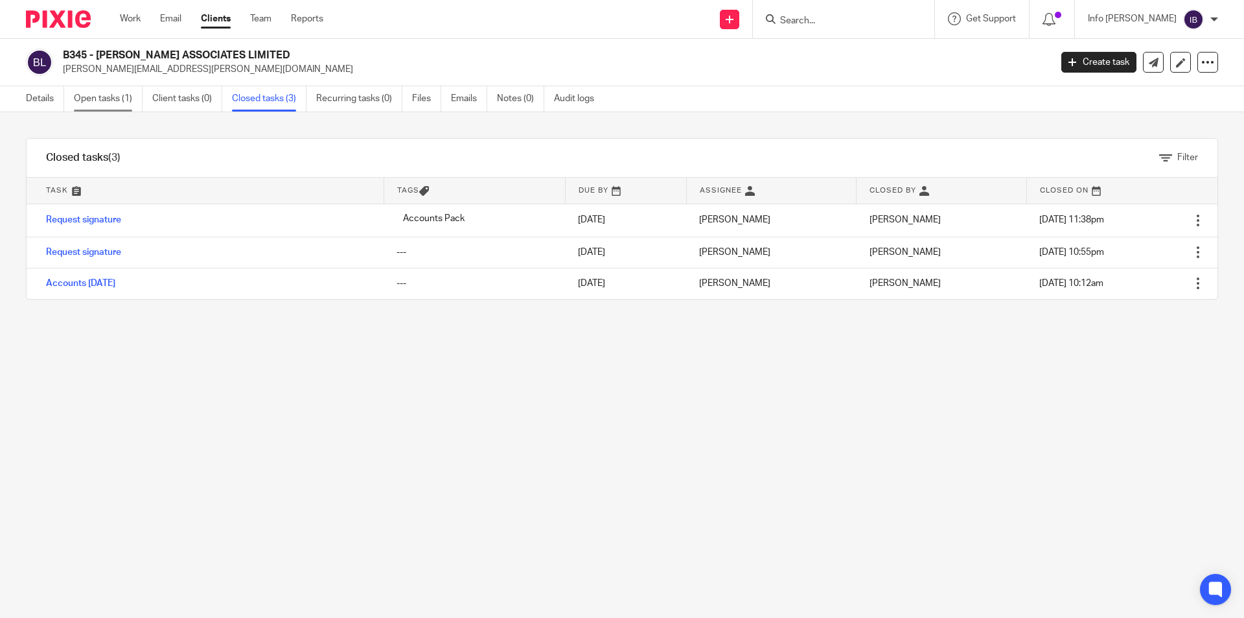
click at [106, 103] on link "Open tasks (1)" at bounding box center [108, 98] width 69 height 25
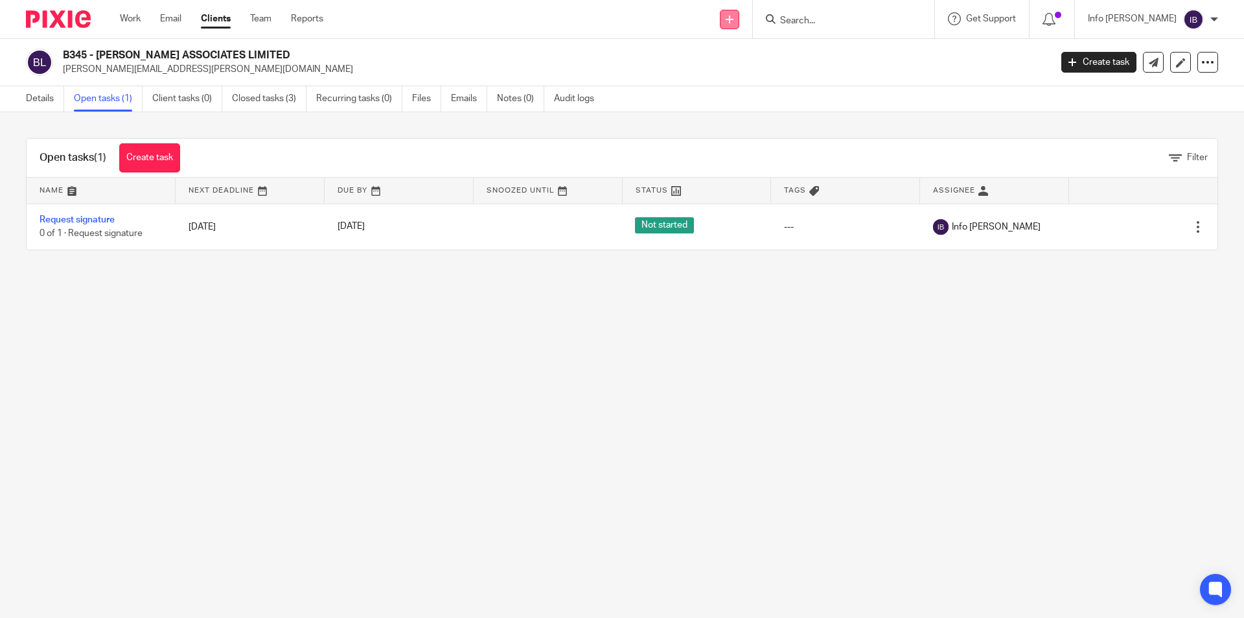
click at [739, 23] on link at bounding box center [729, 19] width 19 height 19
click at [822, 18] on input "Search" at bounding box center [837, 22] width 117 height 12
type input "APJ"
click at [861, 55] on link at bounding box center [885, 56] width 219 height 30
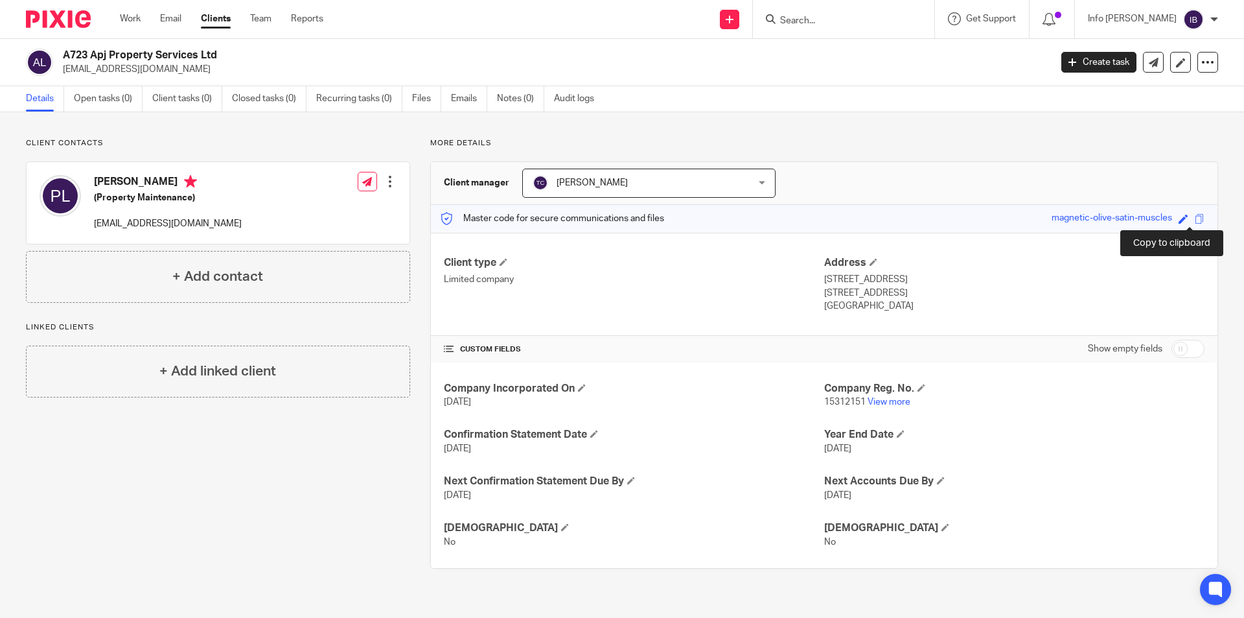
click at [1195, 218] on span at bounding box center [1200, 219] width 10 height 10
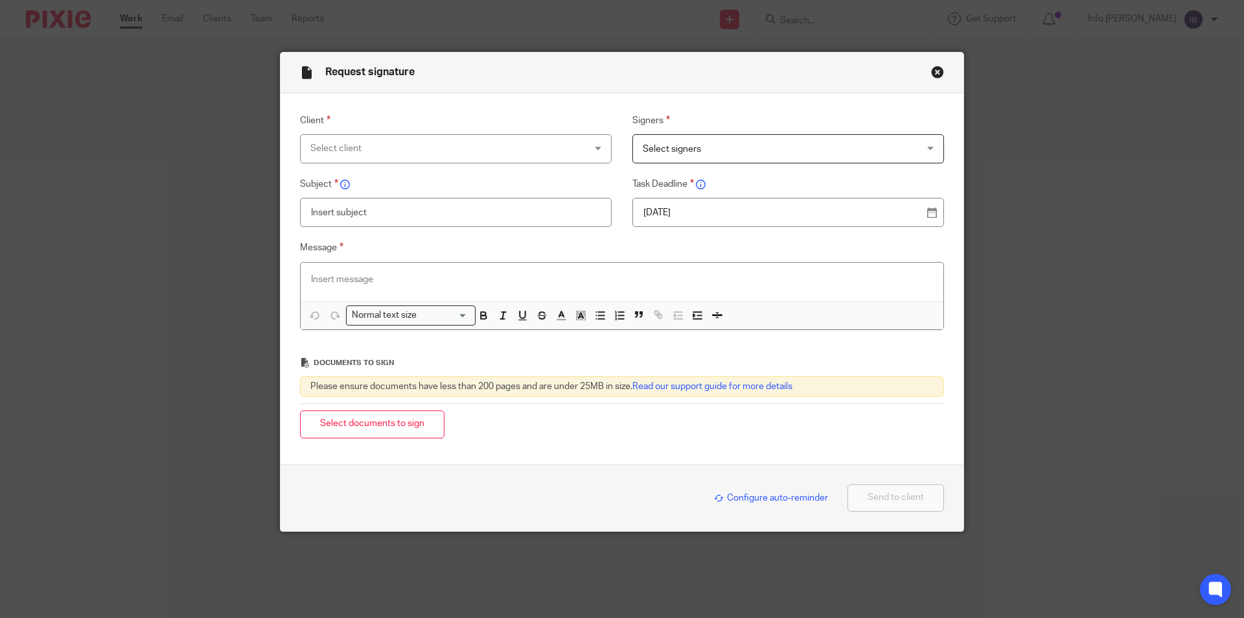
click at [536, 146] on div "Select client" at bounding box center [430, 148] width 241 height 27
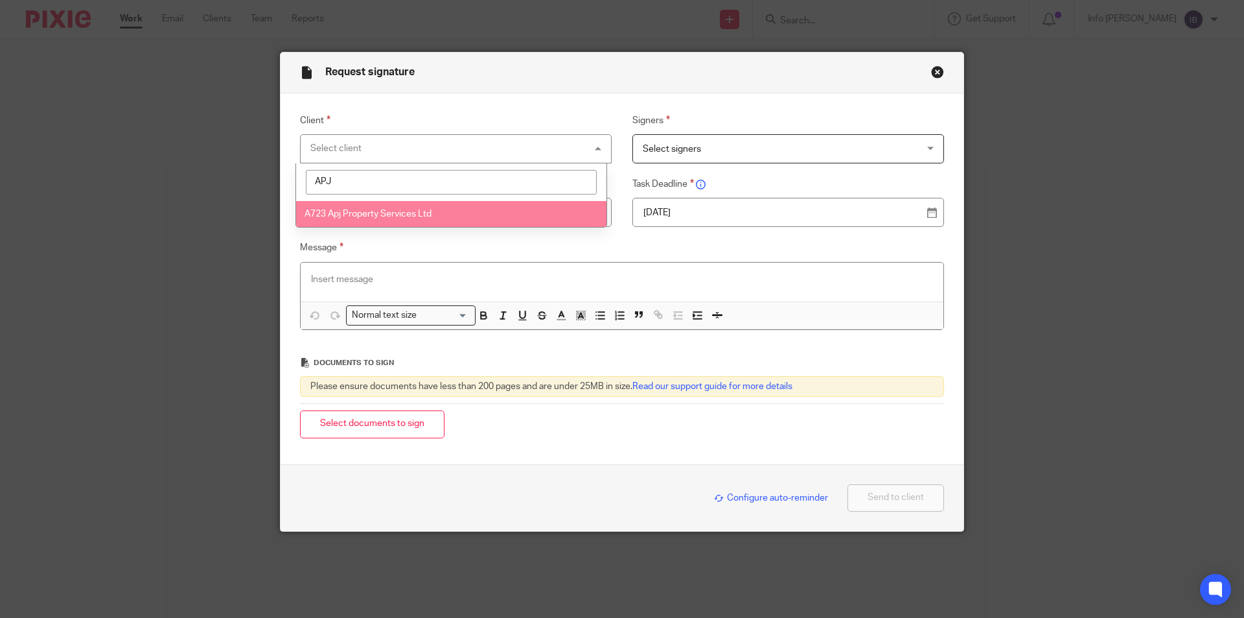
type input "APJ"
click at [409, 209] on span "A723 Apj Property Services Ltd" at bounding box center [368, 213] width 127 height 9
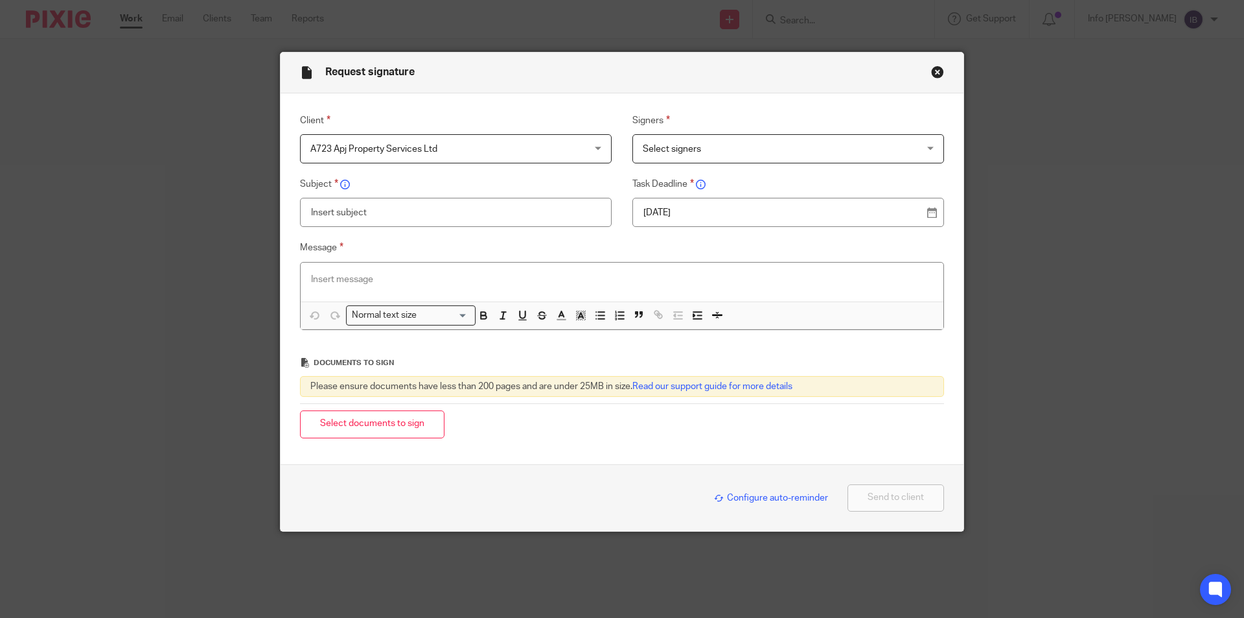
click at [690, 153] on span "Select signers" at bounding box center [672, 149] width 58 height 9
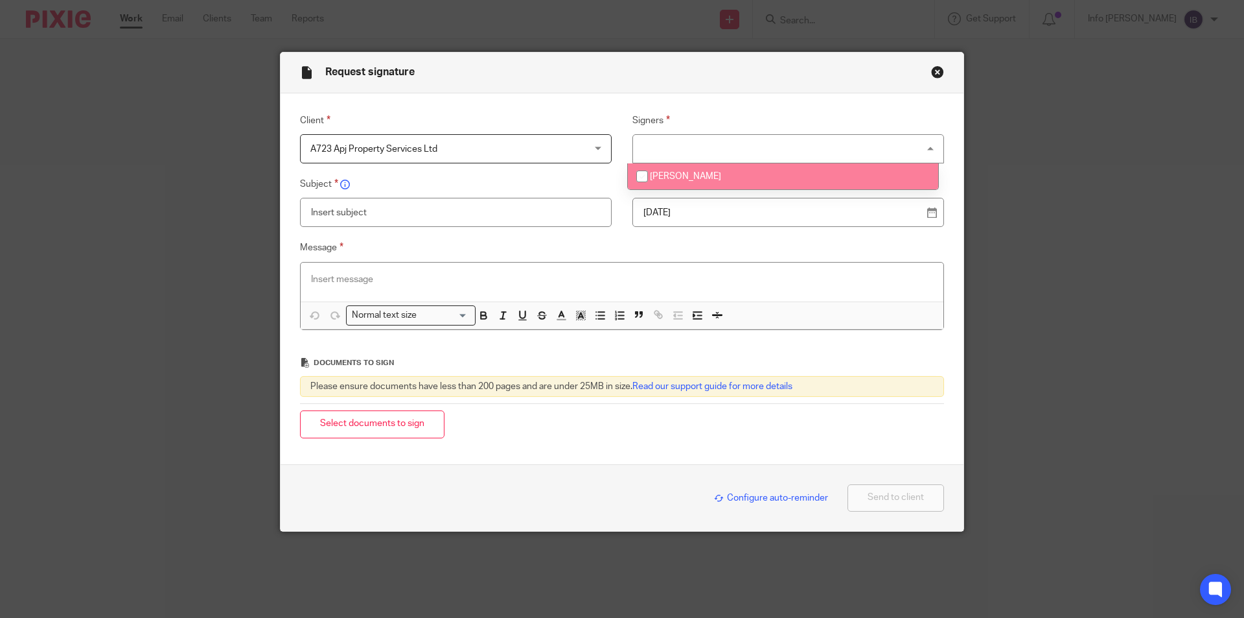
click at [688, 177] on span "[PERSON_NAME]" at bounding box center [685, 176] width 71 height 9
checkbox input "true"
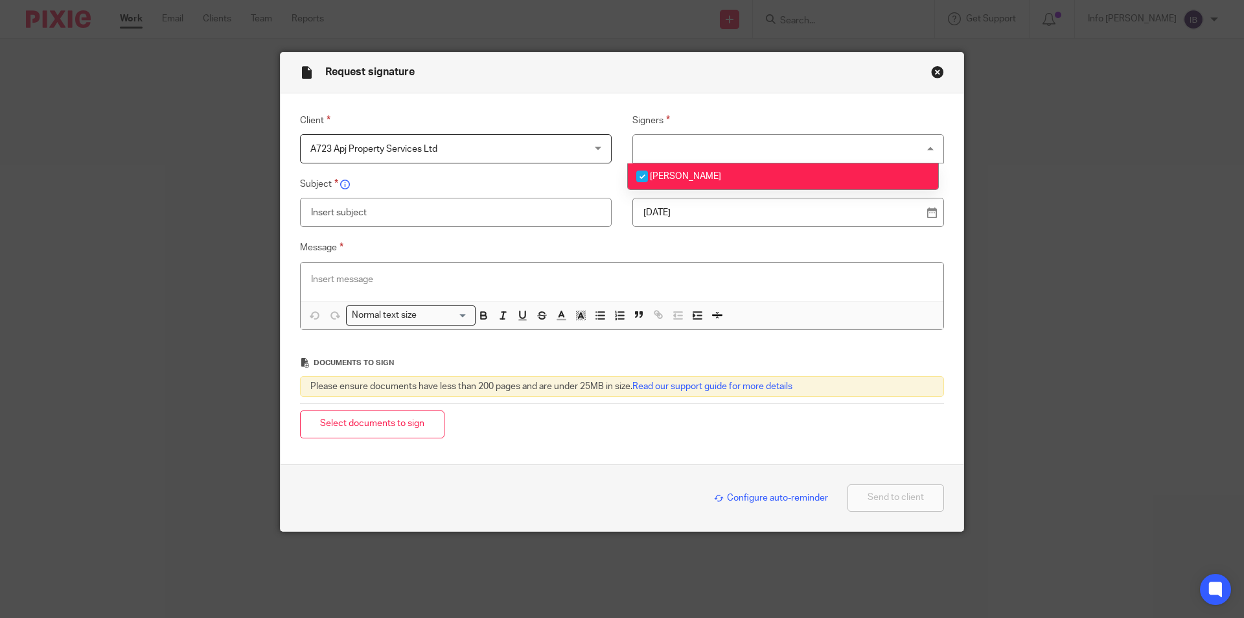
click at [386, 222] on input "text" at bounding box center [456, 212] width 312 height 29
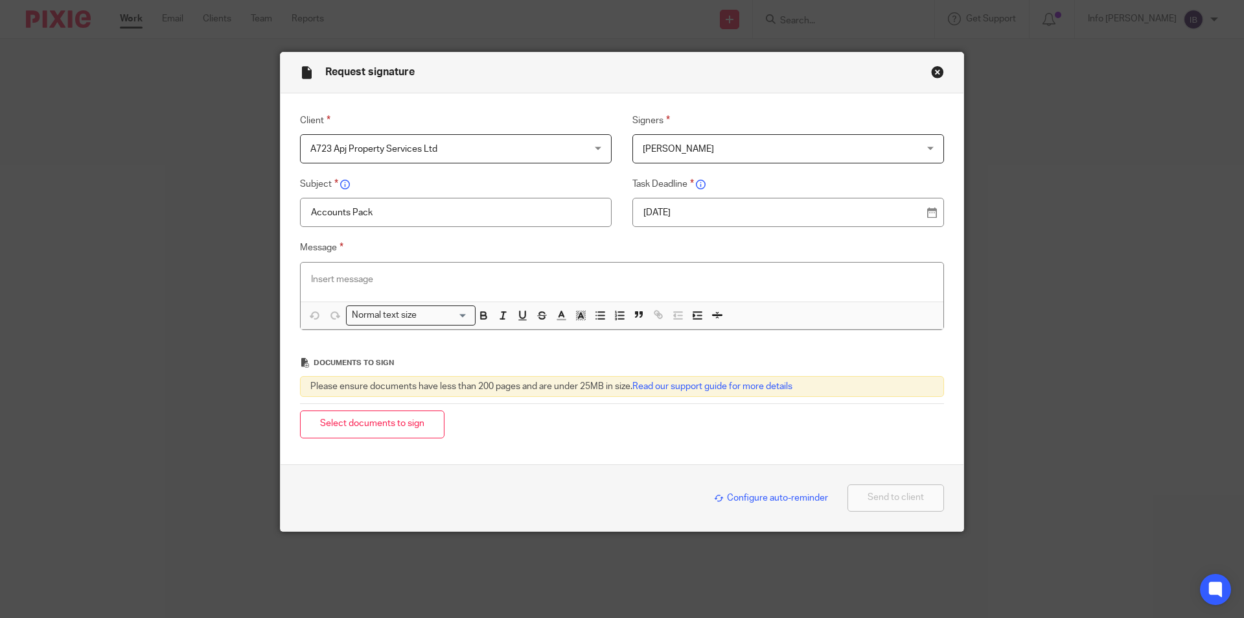
type input "Accounts Pack"
click at [337, 266] on div at bounding box center [622, 281] width 643 height 39
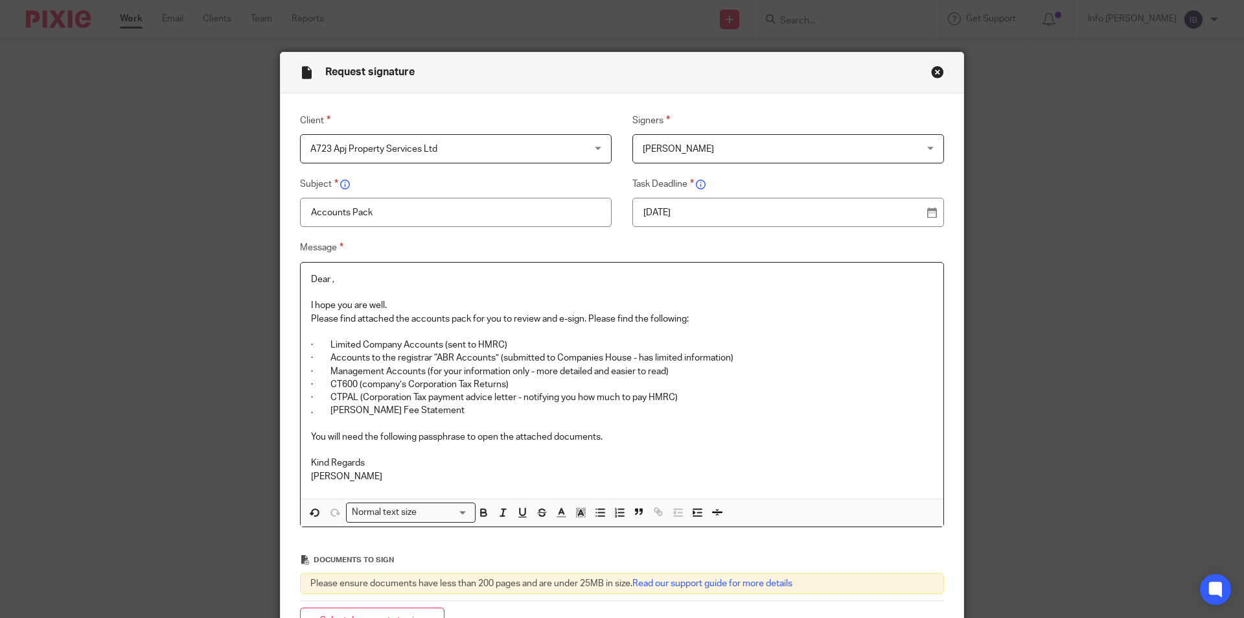
click at [326, 279] on p "Dear ," at bounding box center [622, 279] width 622 height 13
click at [329, 279] on p "Dear ," at bounding box center [622, 279] width 622 height 13
click at [622, 434] on p "You will need the following passphrase to open the attached documents." at bounding box center [622, 436] width 622 height 13
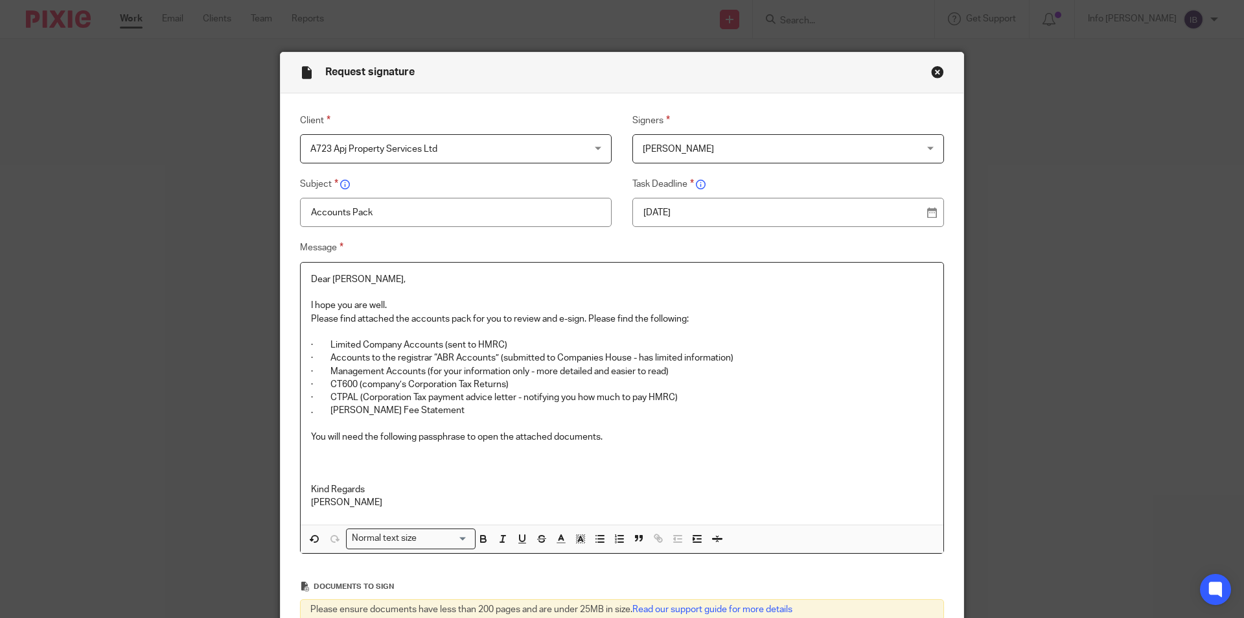
scroll to position [189, 0]
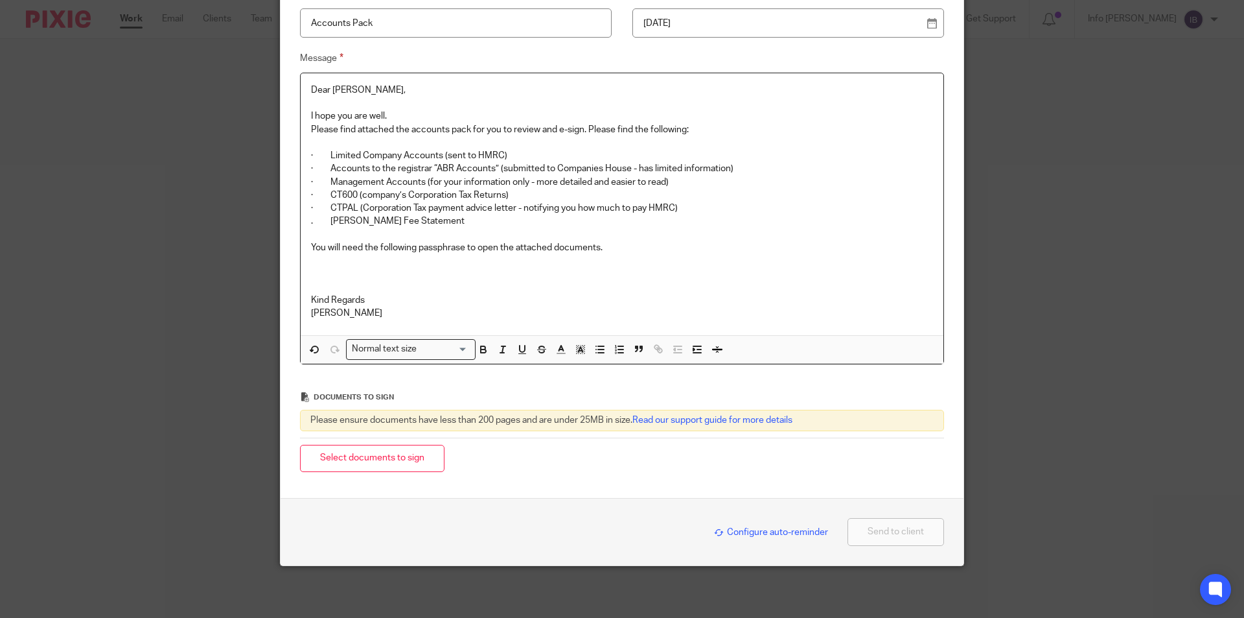
click at [752, 540] on div "Configure auto-reminder Send to client" at bounding box center [622, 532] width 644 height 28
click at [754, 534] on span "Configure auto-reminder" at bounding box center [771, 531] width 114 height 9
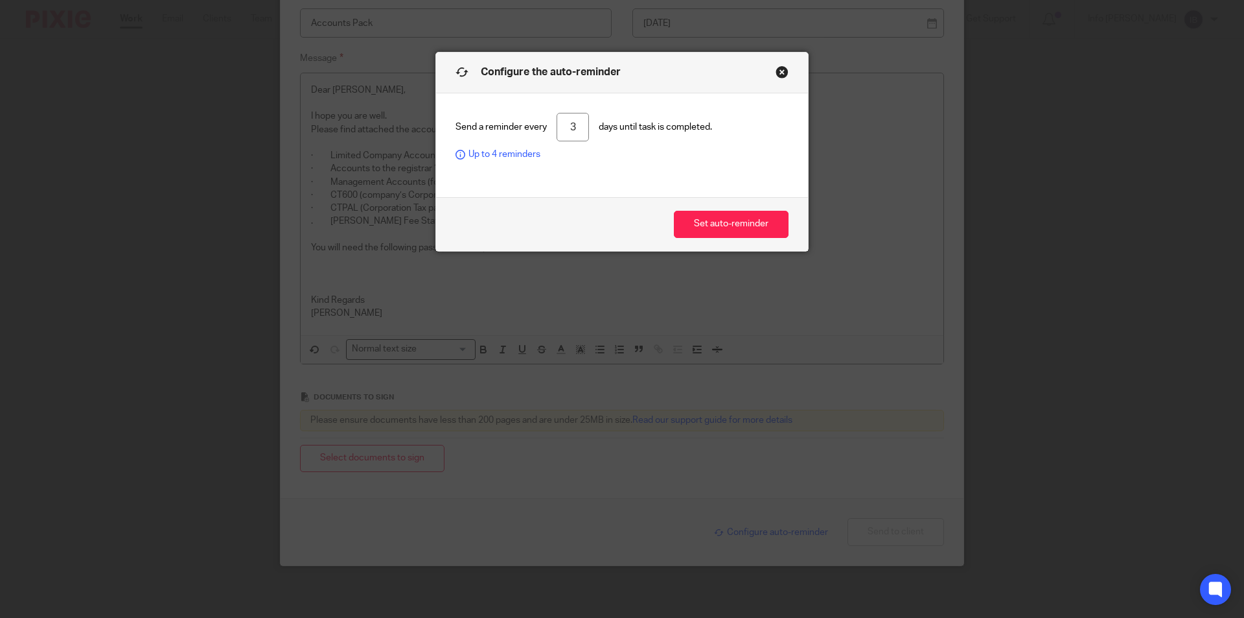
drag, startPoint x: 576, startPoint y: 129, endPoint x: 524, endPoint y: 120, distance: 53.3
click at [524, 120] on div "Send a reminder every 3 days until task is completed. Up to 4 reminders" at bounding box center [622, 137] width 333 height 49
type input "4"
click at [726, 222] on button "Set auto-reminder" at bounding box center [731, 225] width 115 height 28
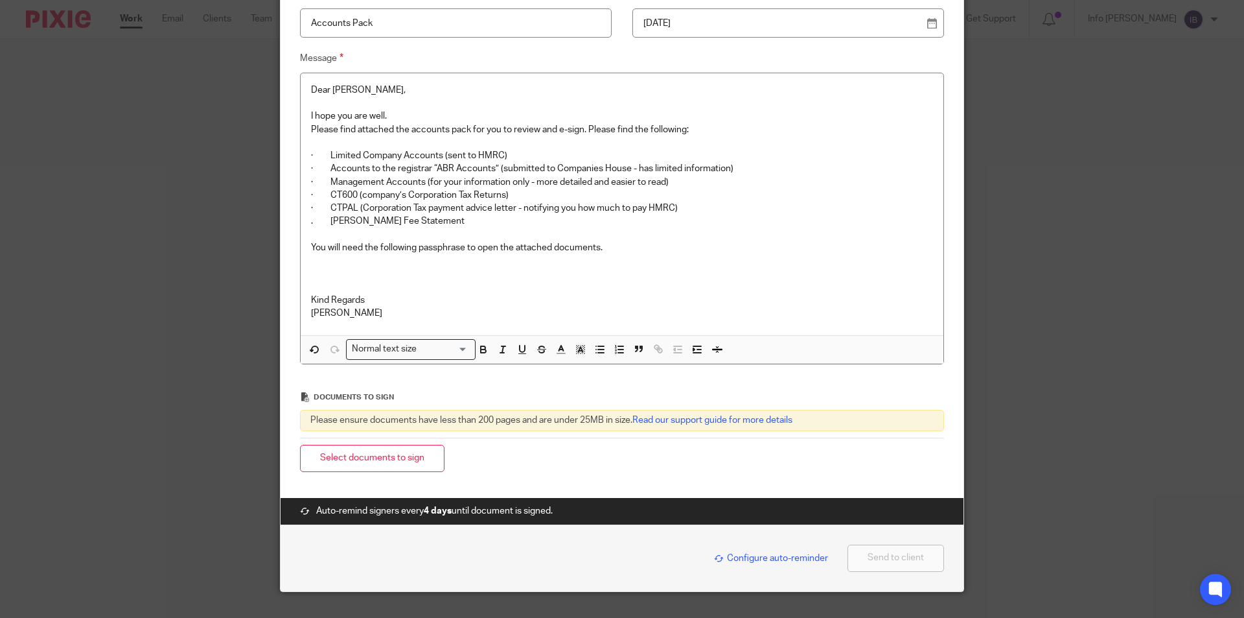
click at [334, 265] on p at bounding box center [622, 260] width 622 height 13
click at [323, 275] on p at bounding box center [622, 273] width 622 height 13
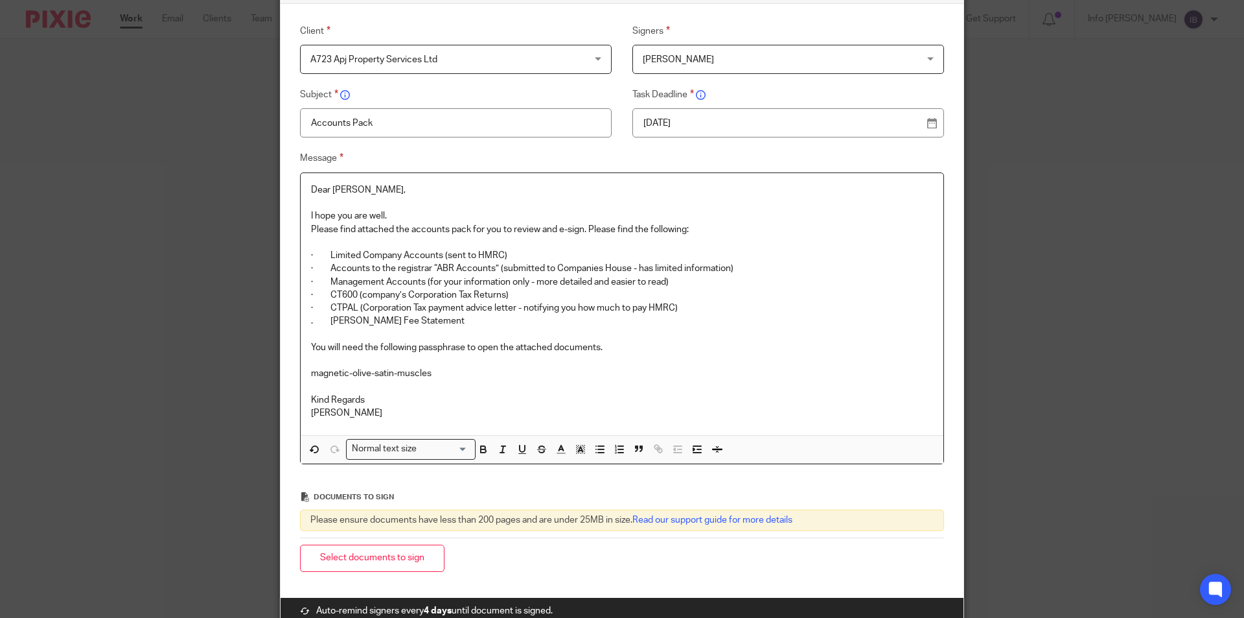
scroll to position [215, 0]
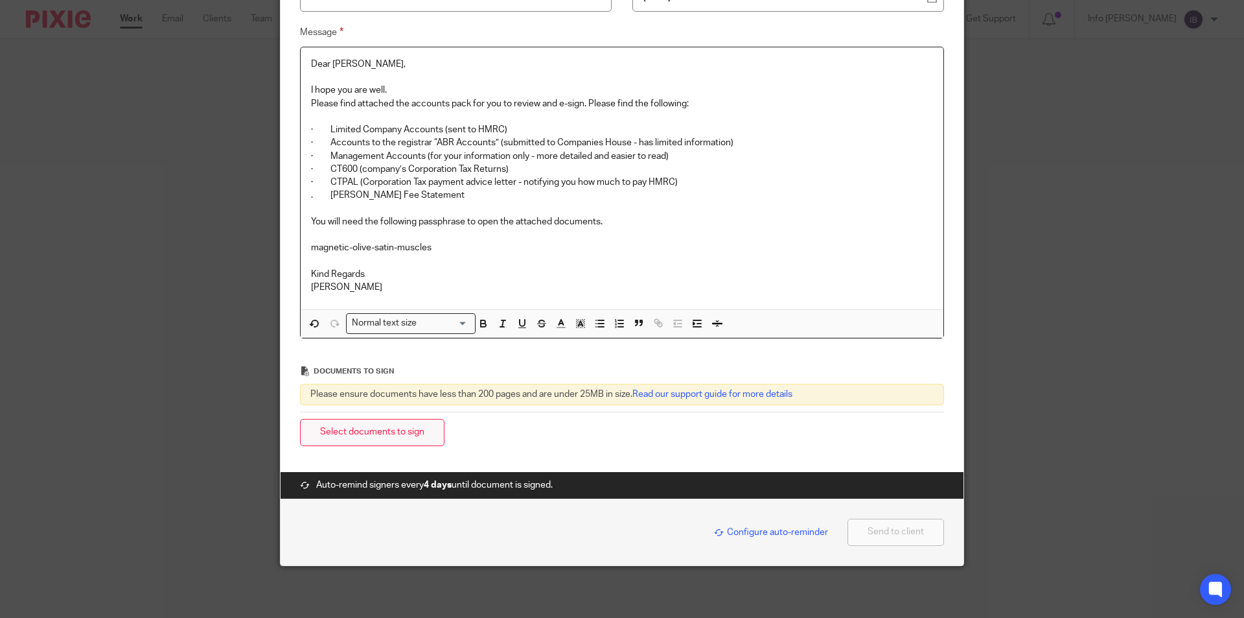
click at [372, 437] on button "Select documents to sign" at bounding box center [372, 433] width 145 height 28
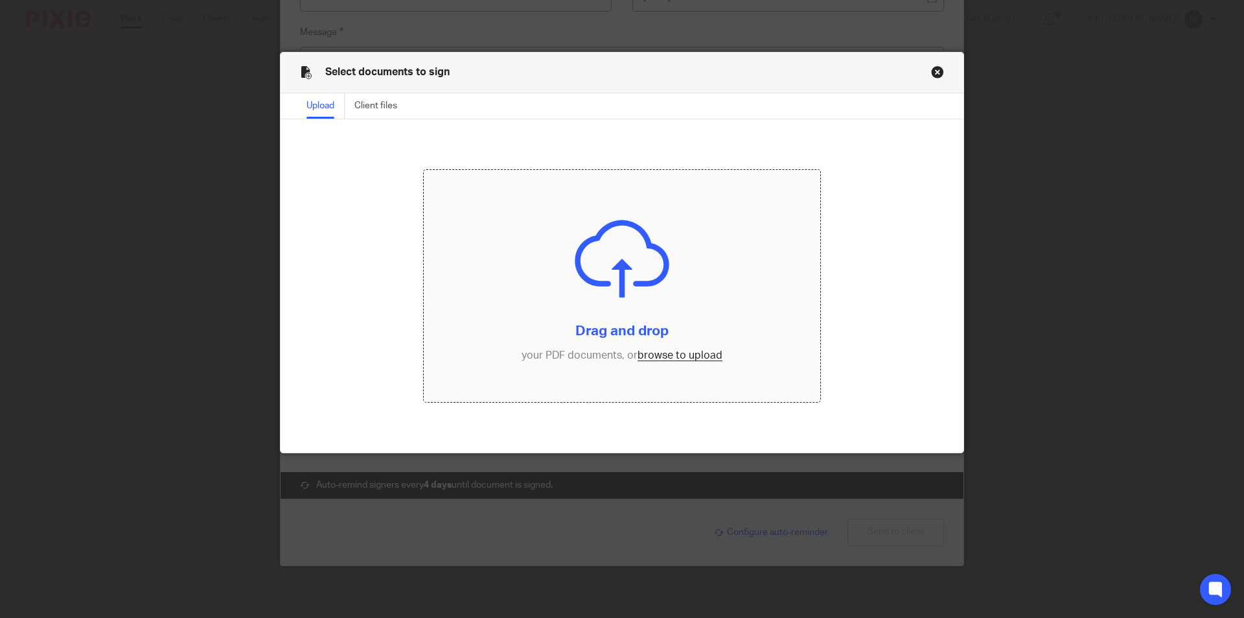
click at [531, 236] on input "file" at bounding box center [622, 286] width 397 height 232
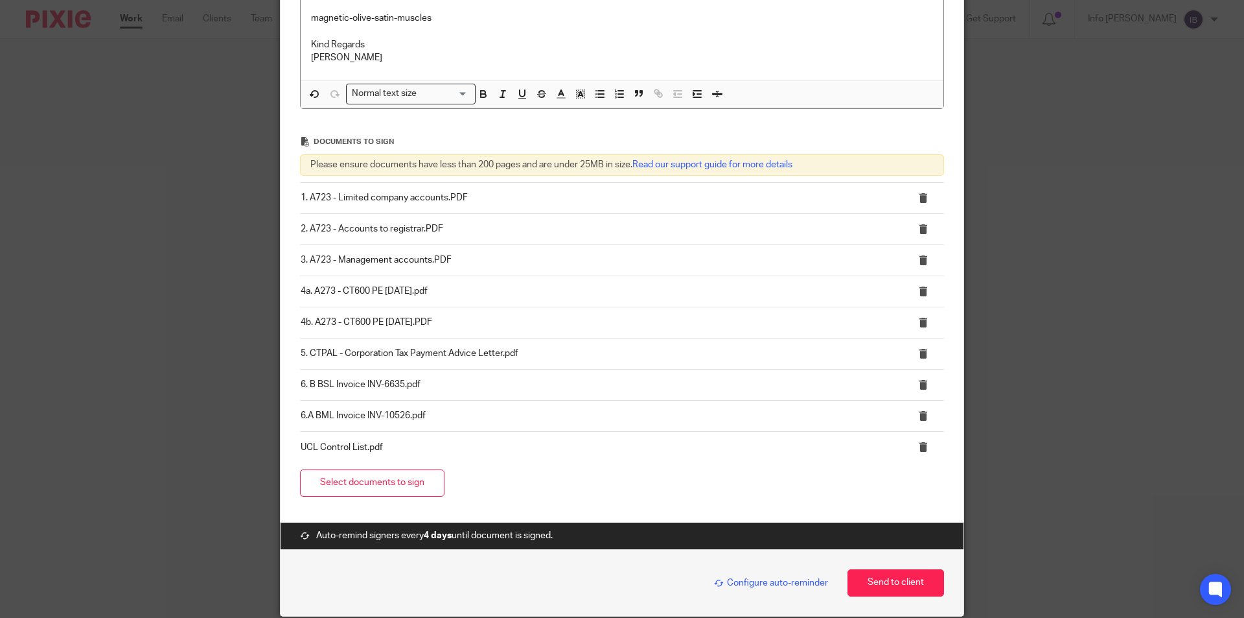
scroll to position [495, 0]
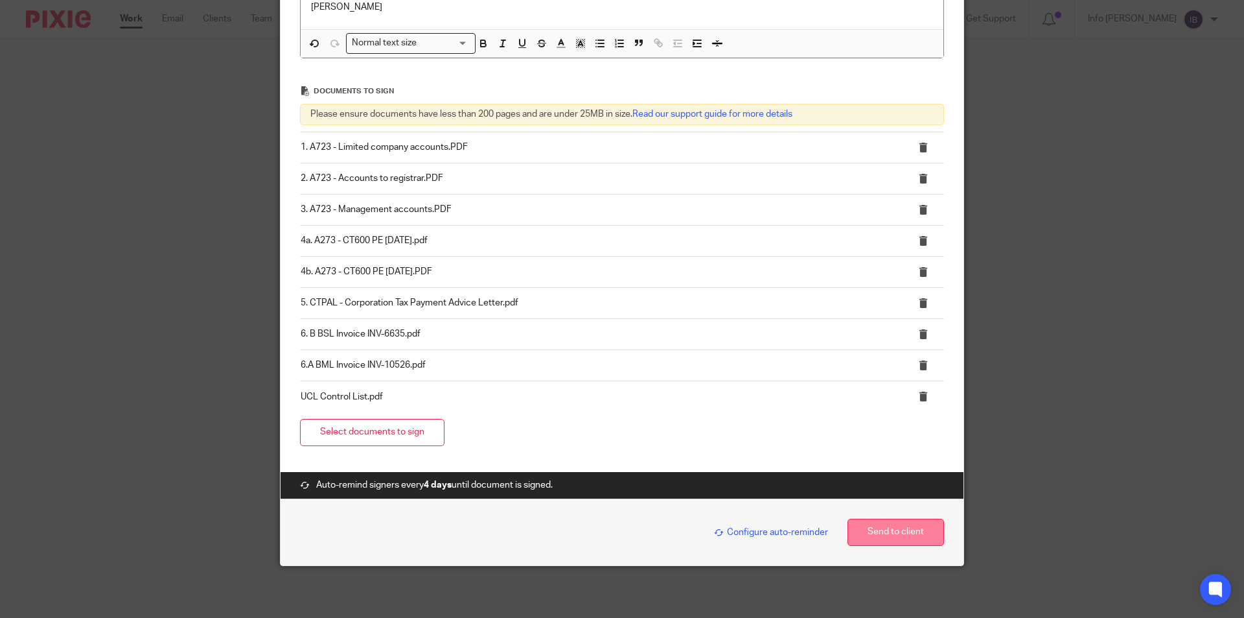
click at [881, 527] on button "Send to client" at bounding box center [896, 532] width 97 height 28
